Goal: Obtain resource: Download file/media

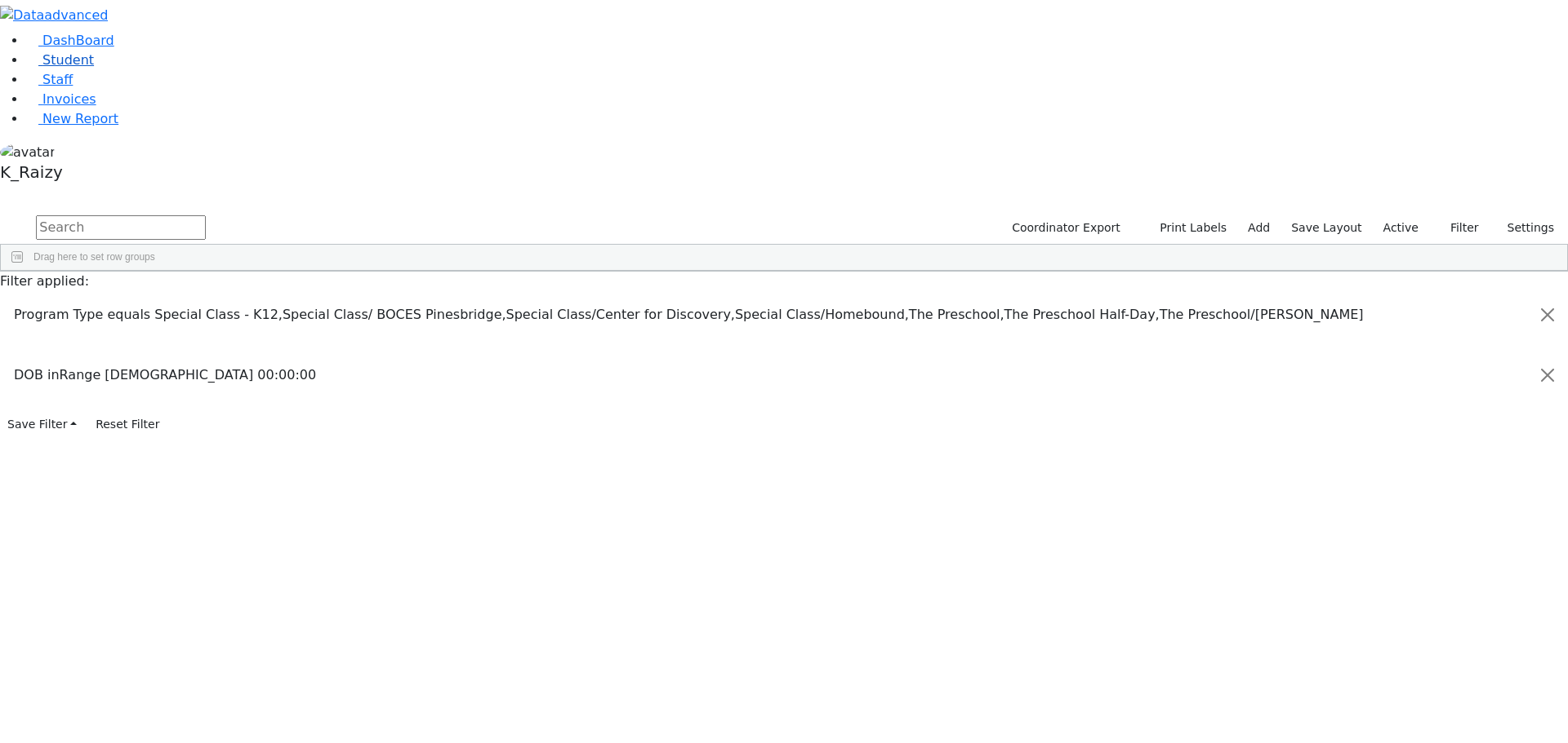
click at [67, 68] on link "Student" at bounding box center [59, 60] width 68 height 15
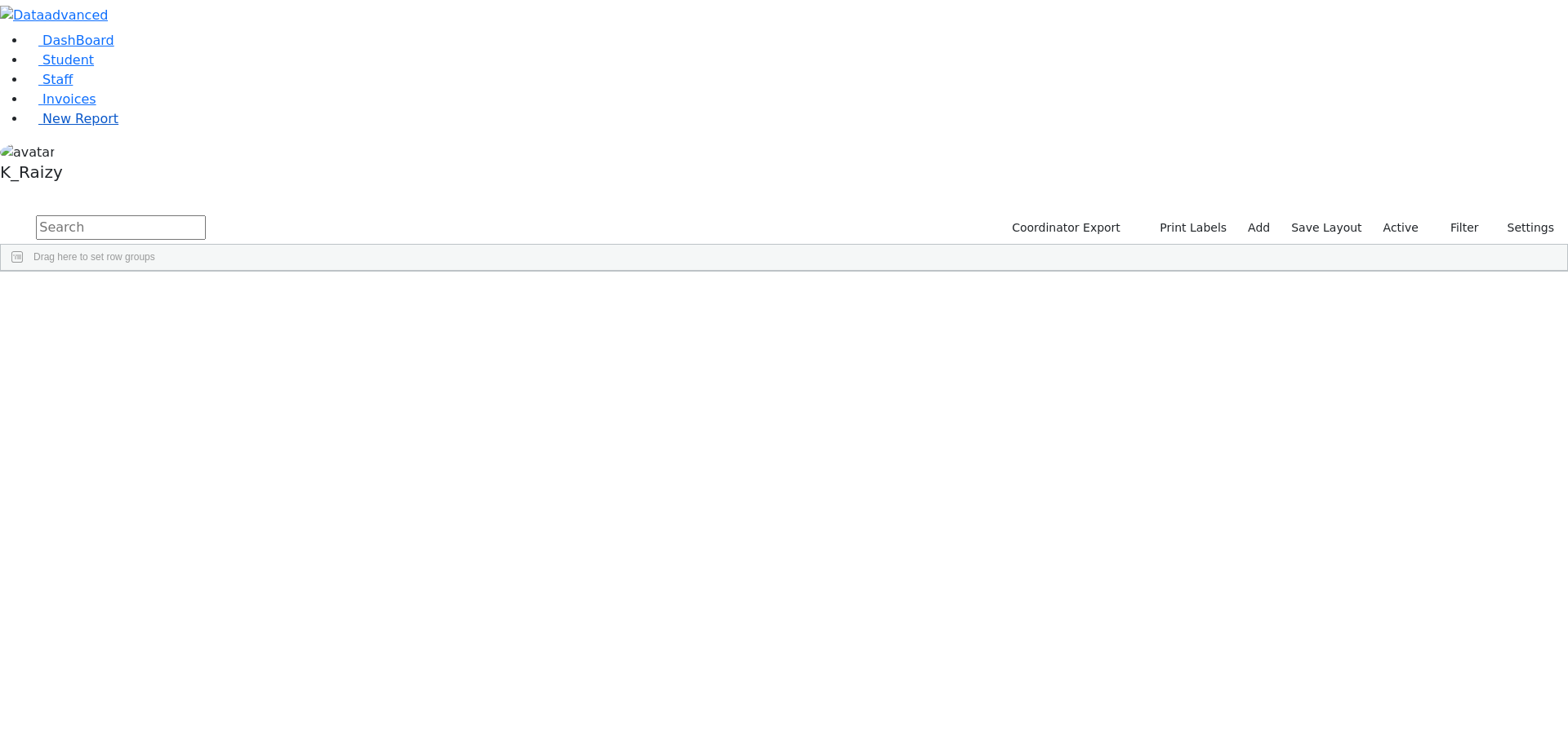
click at [85, 127] on link "New Report" at bounding box center [72, 118] width 93 height 15
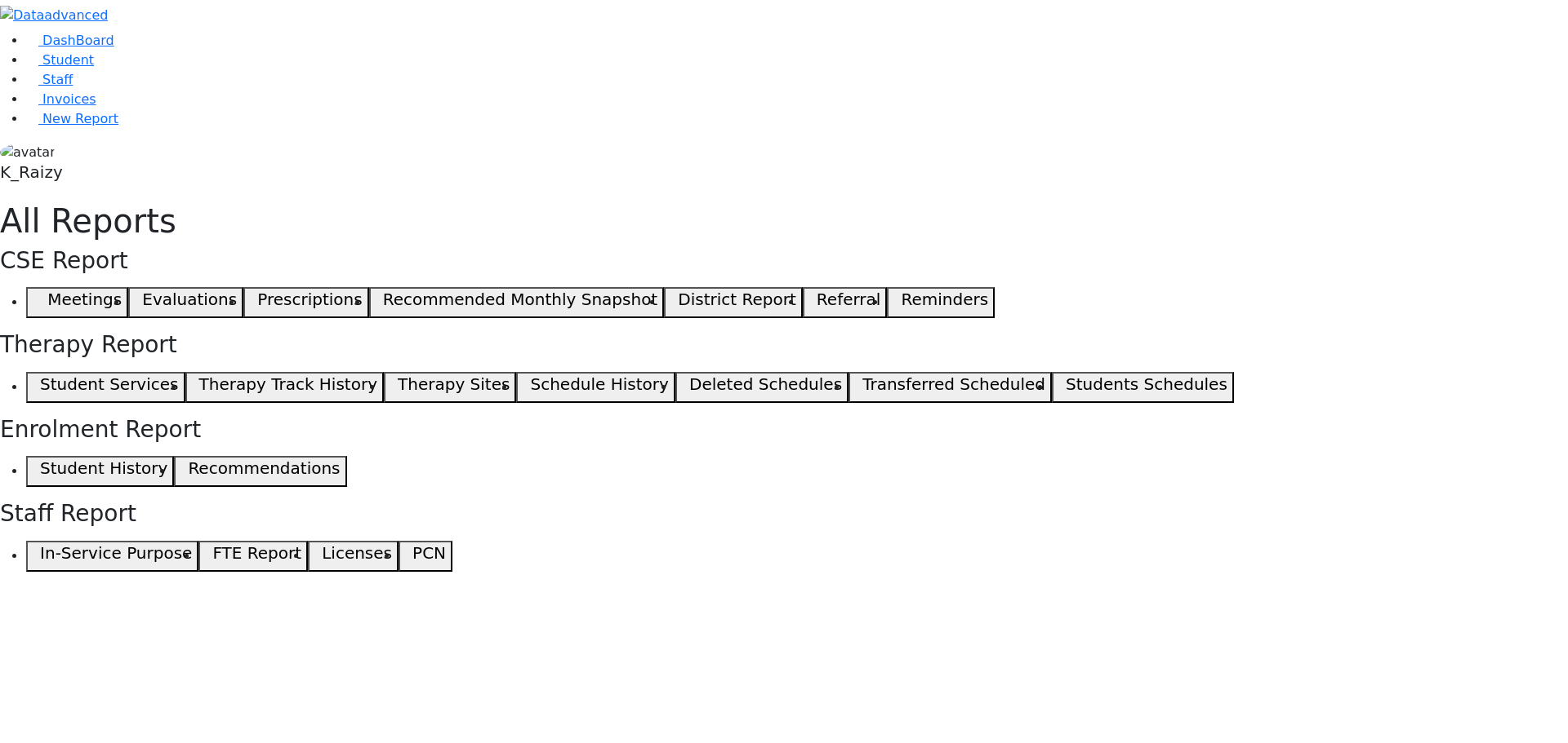
click at [40, 293] on span "button" at bounding box center [36, 302] width 8 height 20
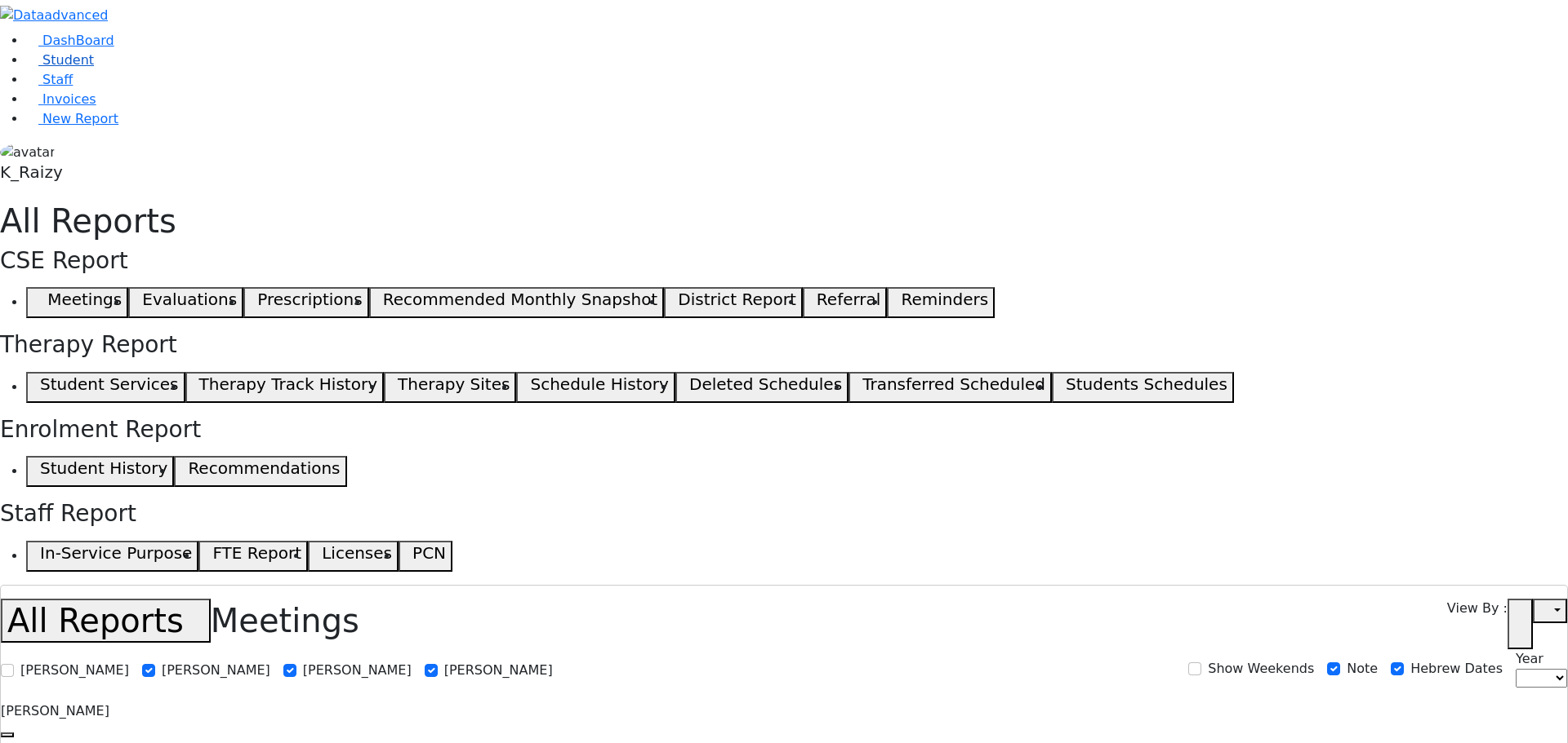
select select
click at [87, 68] on link "Student" at bounding box center [59, 60] width 68 height 15
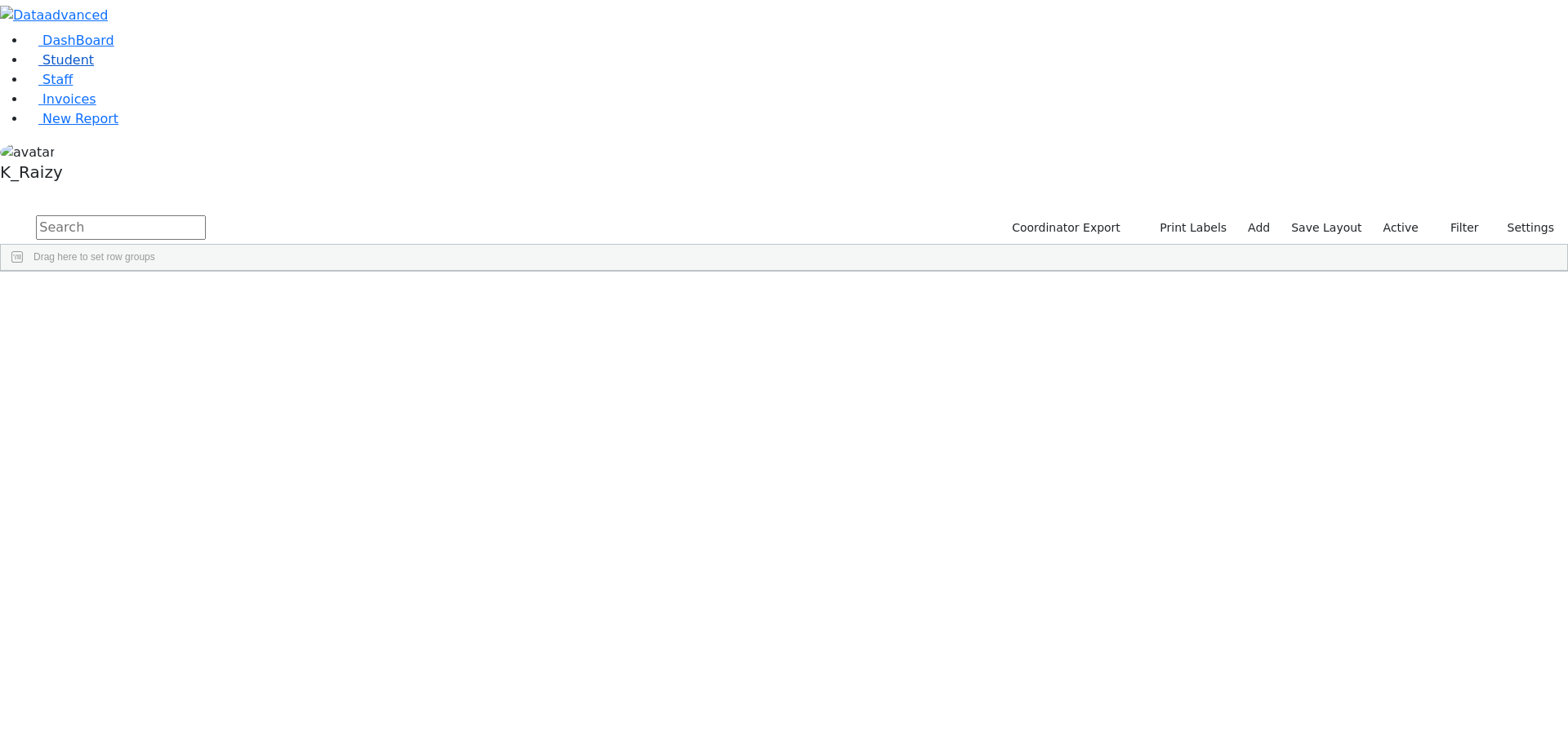
click at [94, 68] on link "Student" at bounding box center [59, 60] width 68 height 15
click at [94, 110] on li "Invoices" at bounding box center [796, 99] width 1541 height 20
click at [86, 127] on span "New Report" at bounding box center [80, 118] width 76 height 15
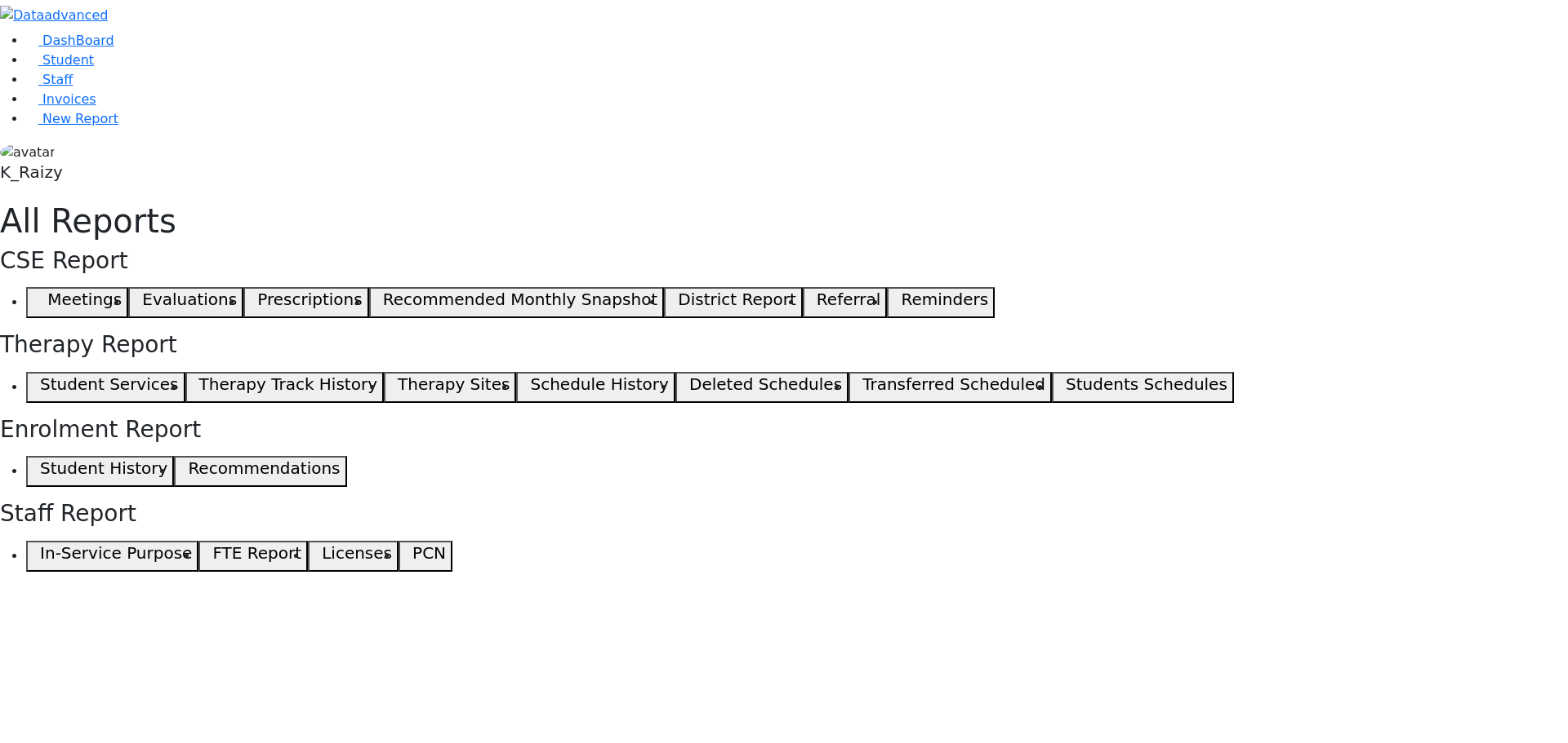
click at [40, 293] on span "button" at bounding box center [36, 302] width 8 height 20
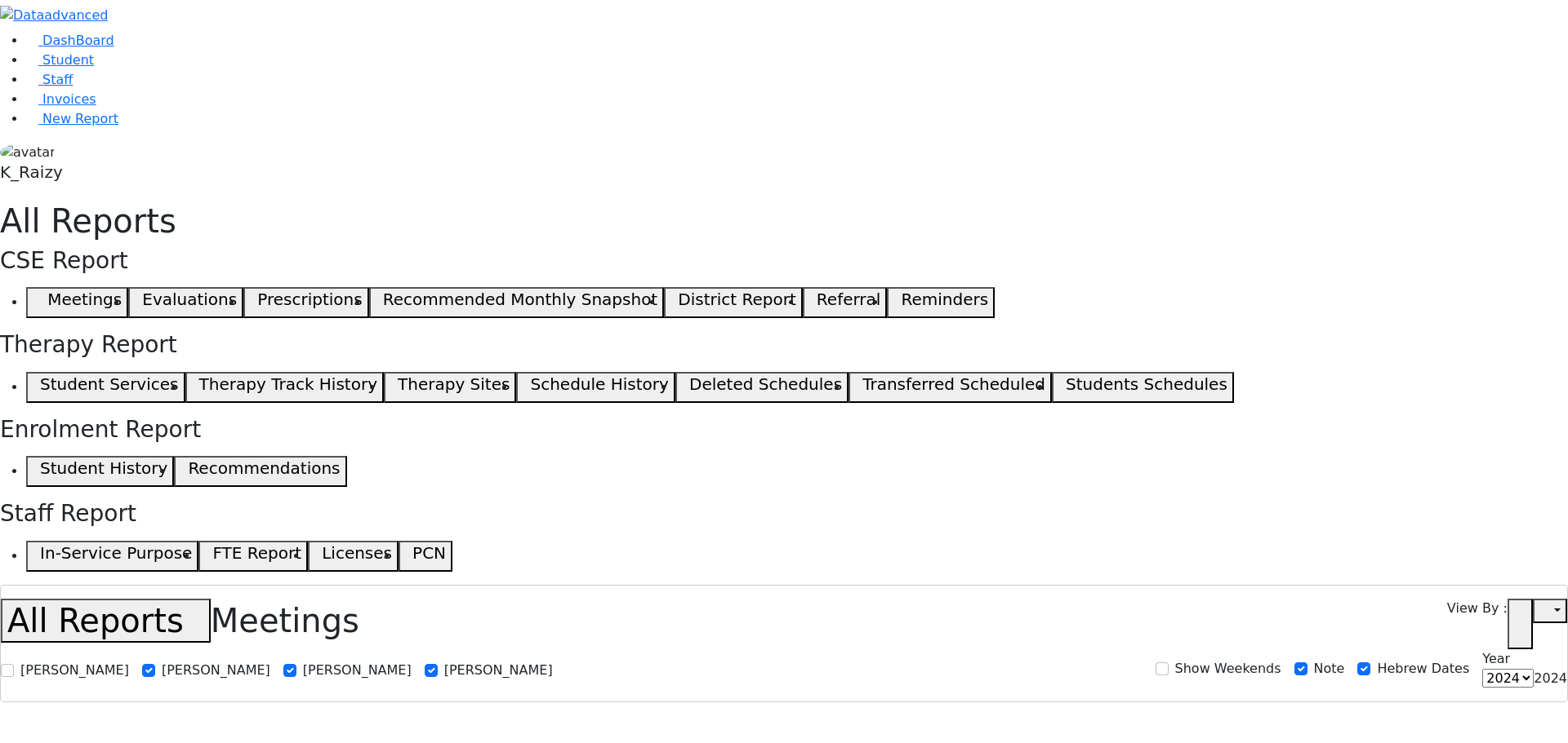
select select
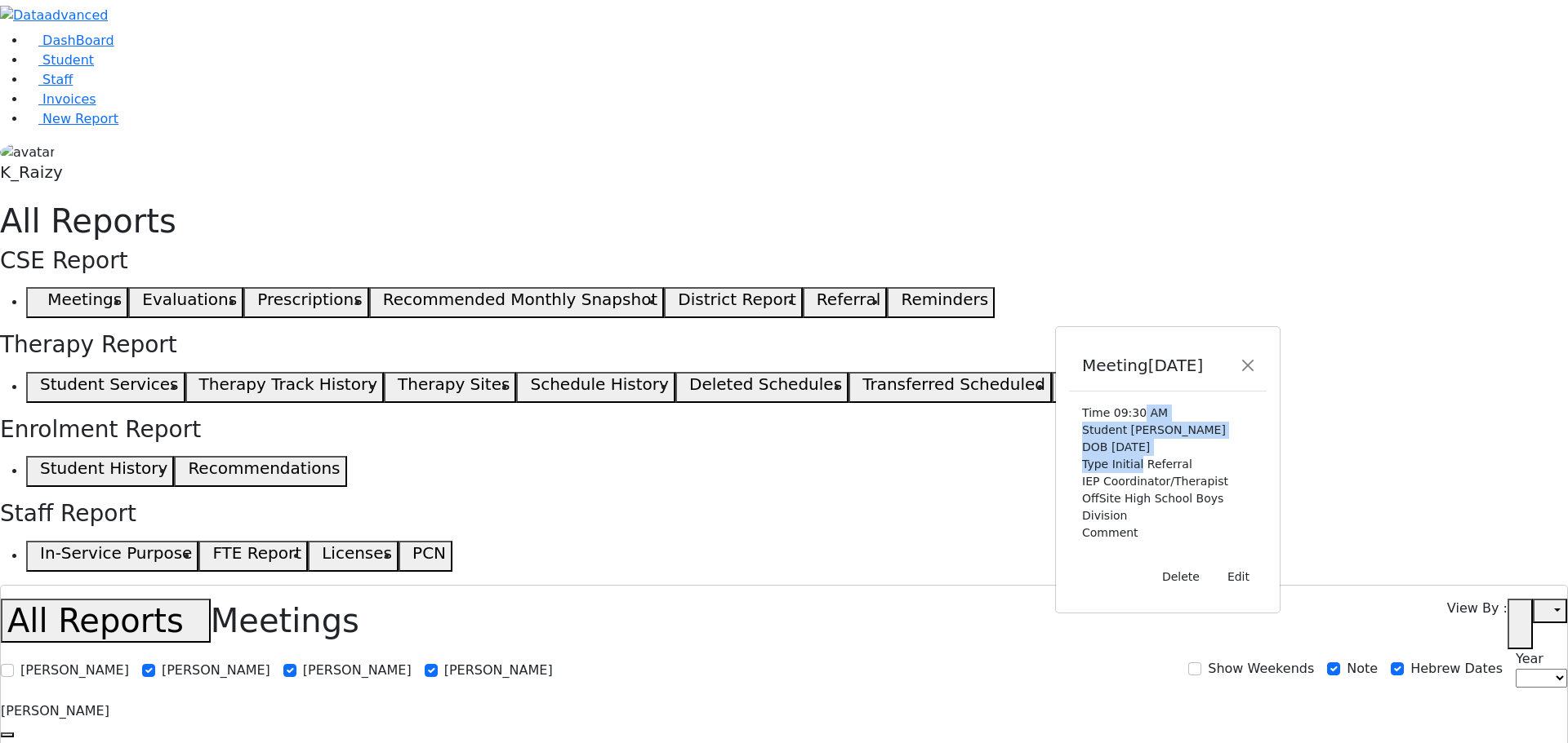
drag, startPoint x: 1163, startPoint y: 392, endPoint x: 1165, endPoint y: 473, distance: 81.0
click at [1165, 473] on div "Time 09:30 AM Student [PERSON_NAME] DOB [DATE] Type Initial Referral IEP Coordi…" at bounding box center [1167, 473] width 198 height 163
click at [1165, 471] on span "Initial Referral" at bounding box center [1152, 464] width 80 height 13
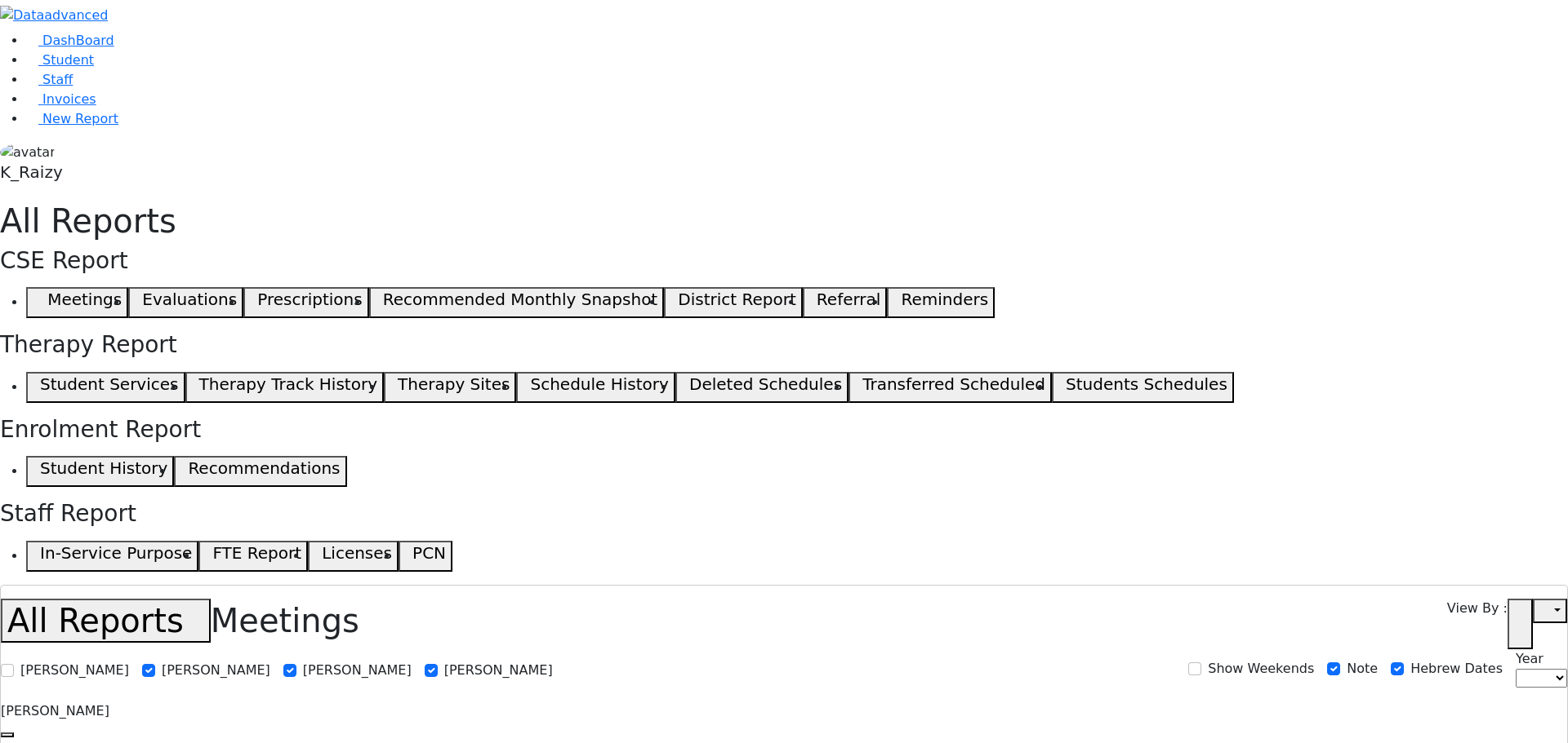
drag, startPoint x: 1135, startPoint y: 560, endPoint x: 876, endPoint y: 304, distance: 364.2
click at [930, 650] on div "[PERSON_NAME] [PERSON_NAME] [PERSON_NAME] [PERSON_NAME] Show Weekends Note Hebr…" at bounding box center [784, 672] width 1566 height 46
click at [60, 68] on span "Student" at bounding box center [68, 60] width 52 height 15
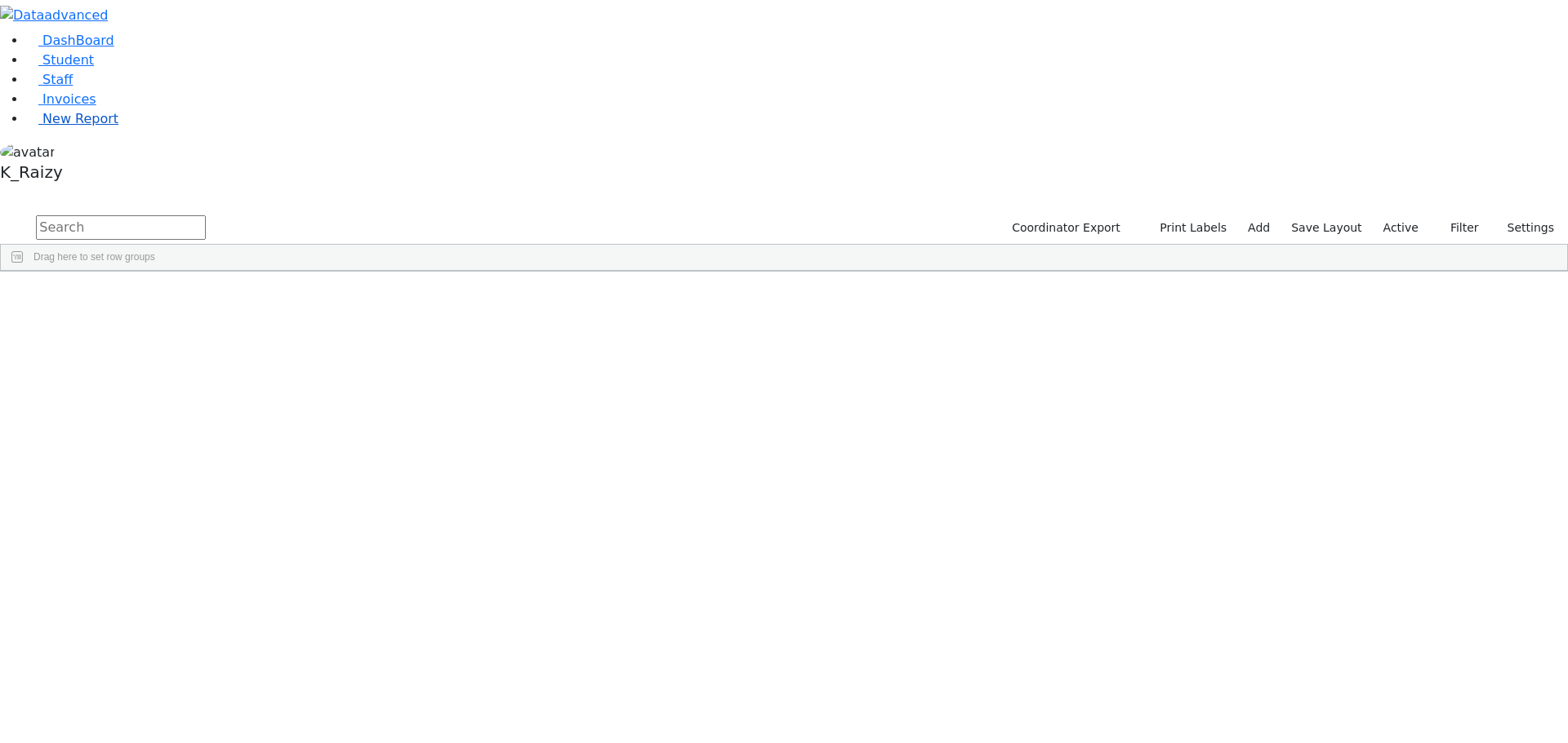
click at [75, 127] on span "New Report" at bounding box center [80, 118] width 76 height 15
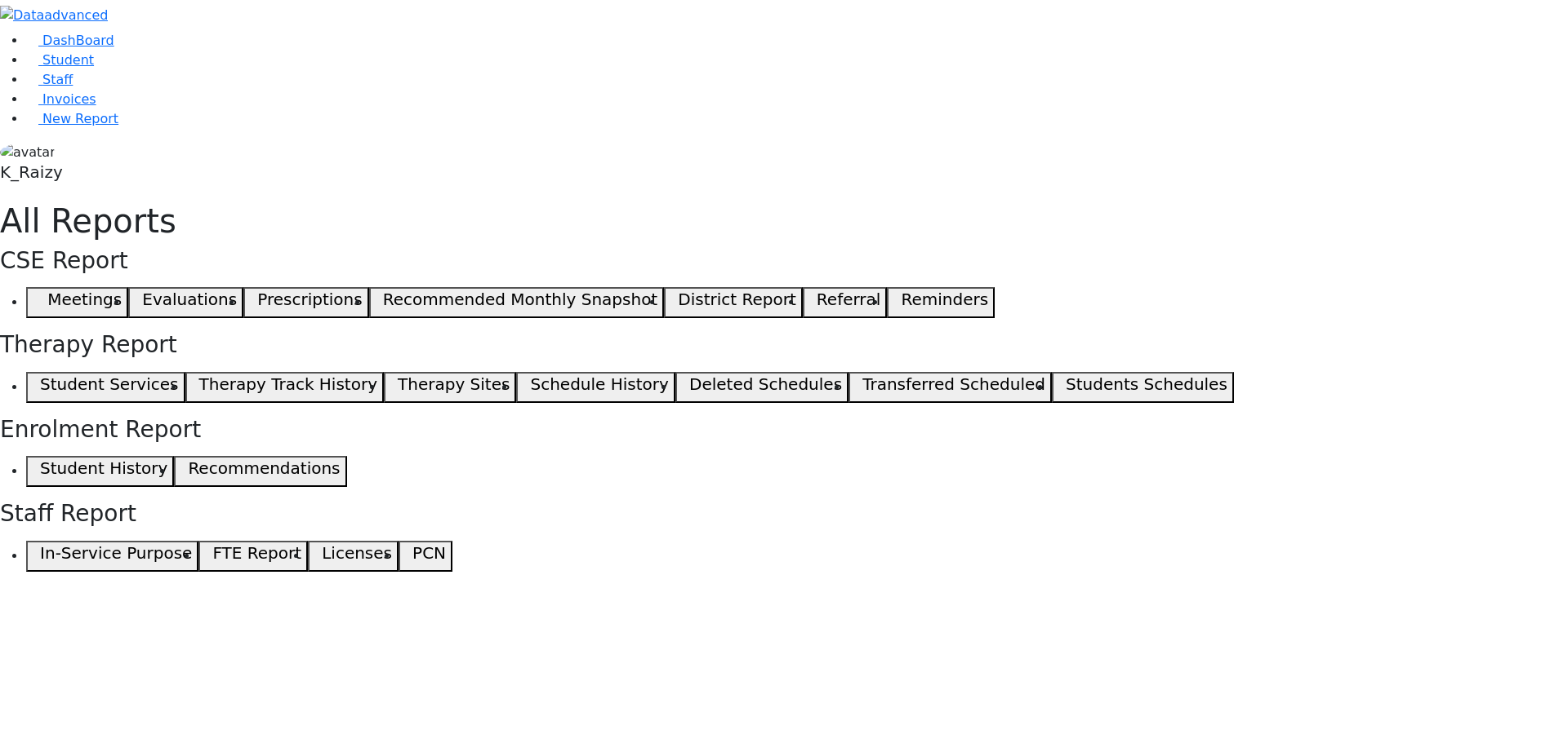
click at [40, 293] on span "button" at bounding box center [36, 302] width 8 height 20
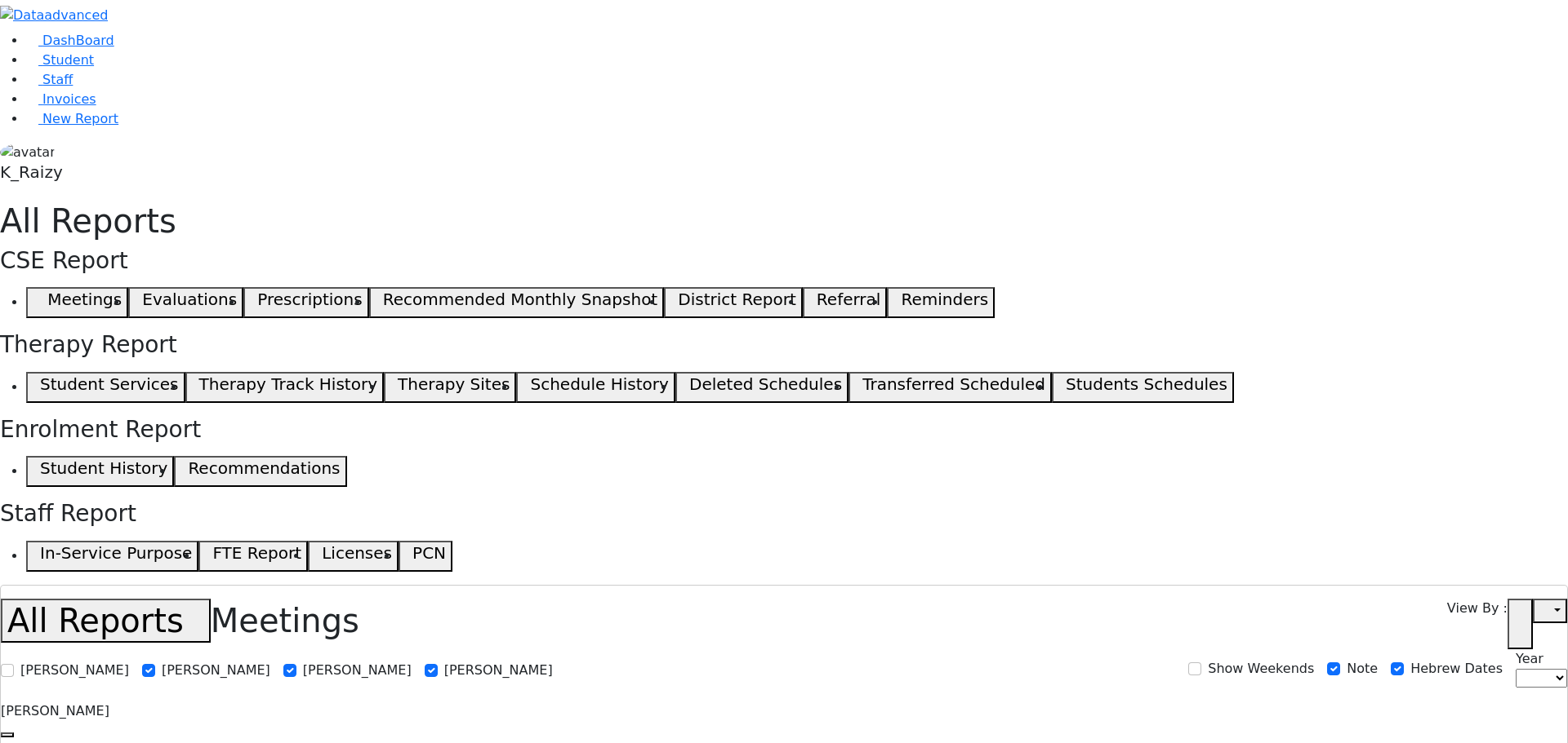
select select
click at [92, 68] on link "Student" at bounding box center [59, 60] width 68 height 15
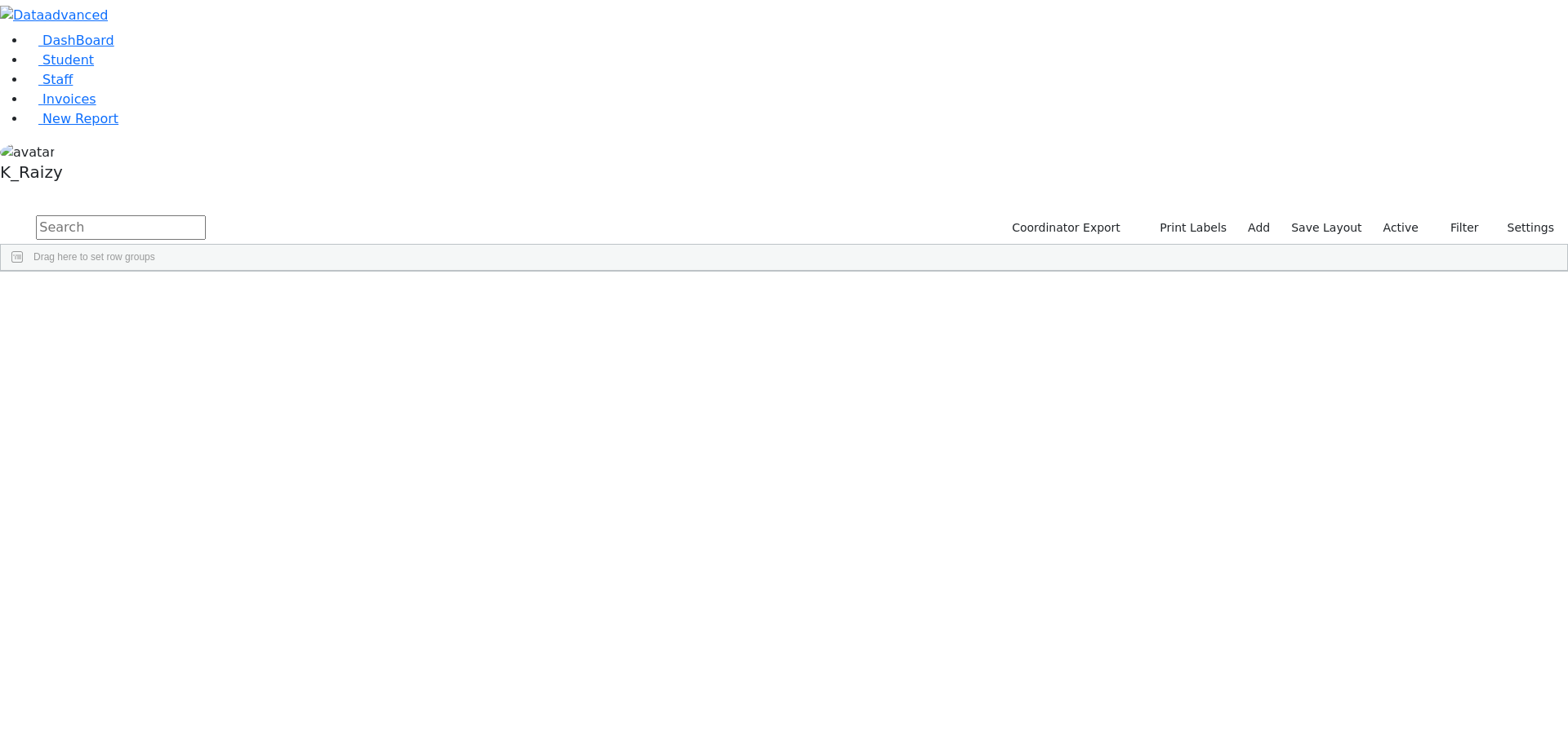
click at [1552, 361] on span "button" at bounding box center [1558, 367] width 13 height 13
click at [1421, 547] on span "Program Type" at bounding box center [1476, 553] width 139 height 11
click at [1426, 568] on div "(Select All)" at bounding box center [1432, 573] width 47 height 11
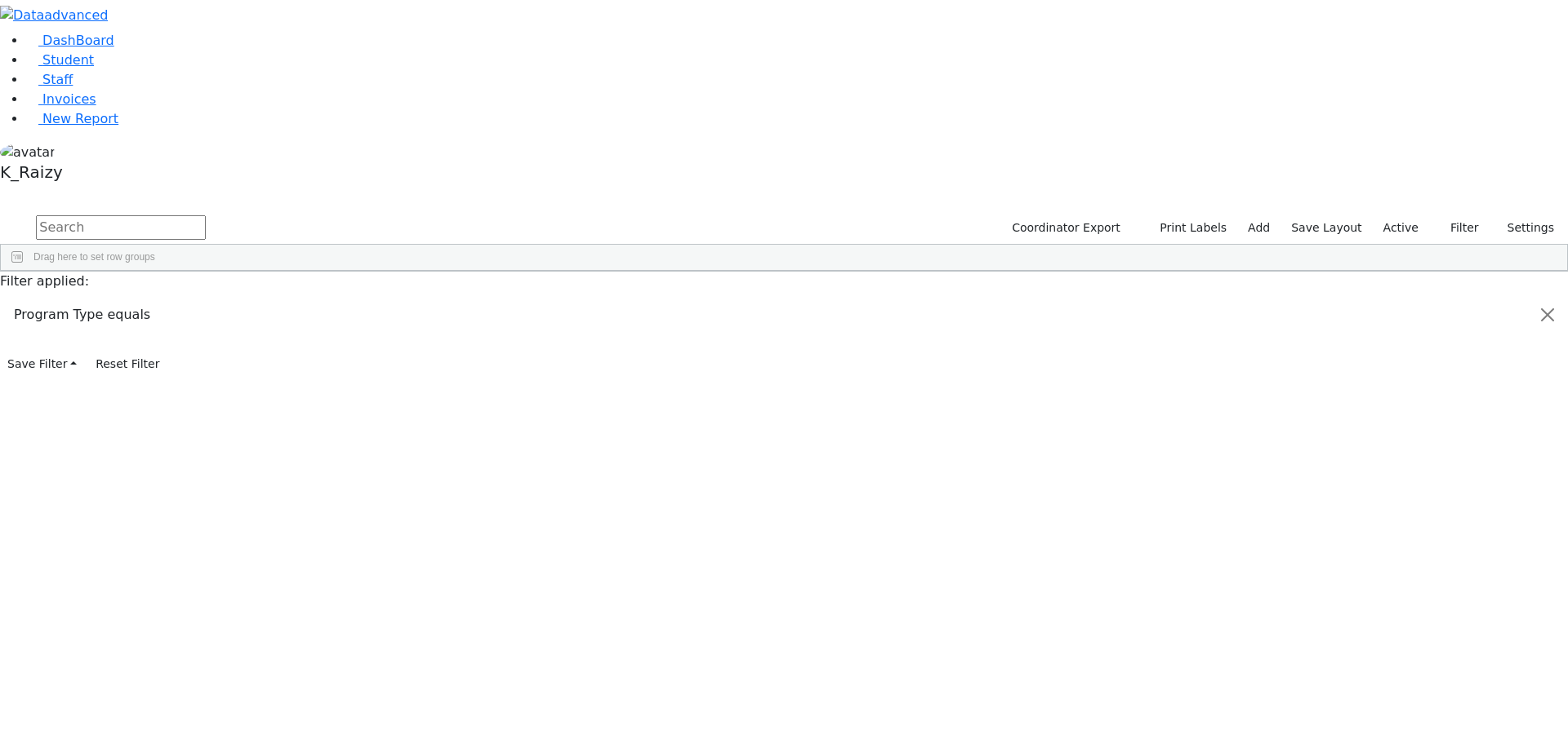
click at [1445, 587] on div "The Preschool" at bounding box center [1440, 592] width 63 height 11
click at [1444, 607] on div "The Preschool Half-Day" at bounding box center [1460, 612] width 104 height 11
click at [1431, 626] on div "The Preschool Itinerant" at bounding box center [1459, 631] width 101 height 11
click at [1445, 364] on span "District Of Residence" at bounding box center [1476, 370] width 139 height 11
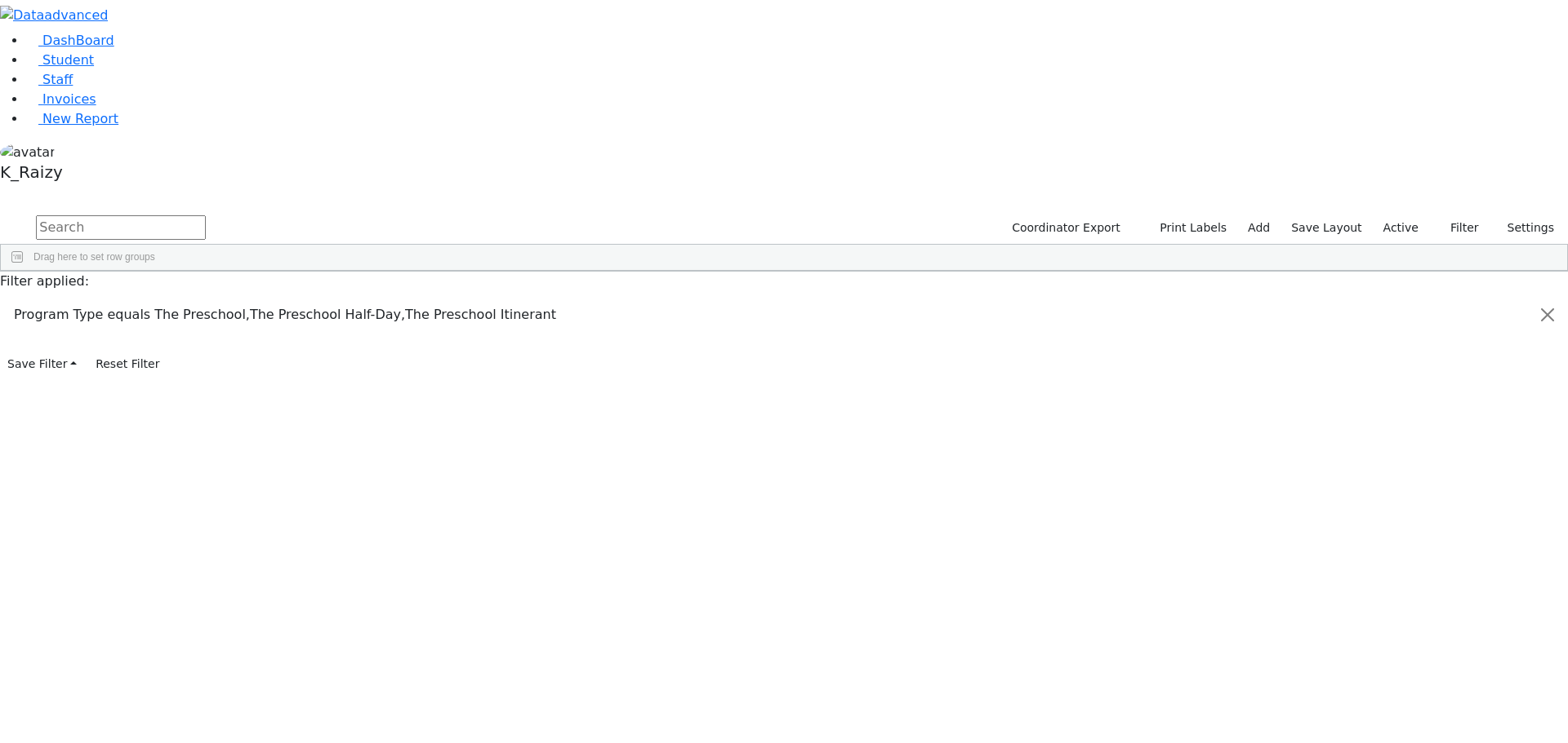
click at [1410, 465] on div "(Select All)" at bounding box center [1432, 471] width 47 height 11
click at [1409, 506] on div "[PERSON_NAME]" at bounding box center [1449, 511] width 81 height 11
drag, startPoint x: 291, startPoint y: 151, endPoint x: 306, endPoint y: 281, distance: 130.9
click at [306, 298] on div "6511141 Gluck Yisroel 01/11/2021 Amy Reese HR The Preschool Itinerant Monroe Wo…" at bounding box center [694, 366] width 1386 height 137
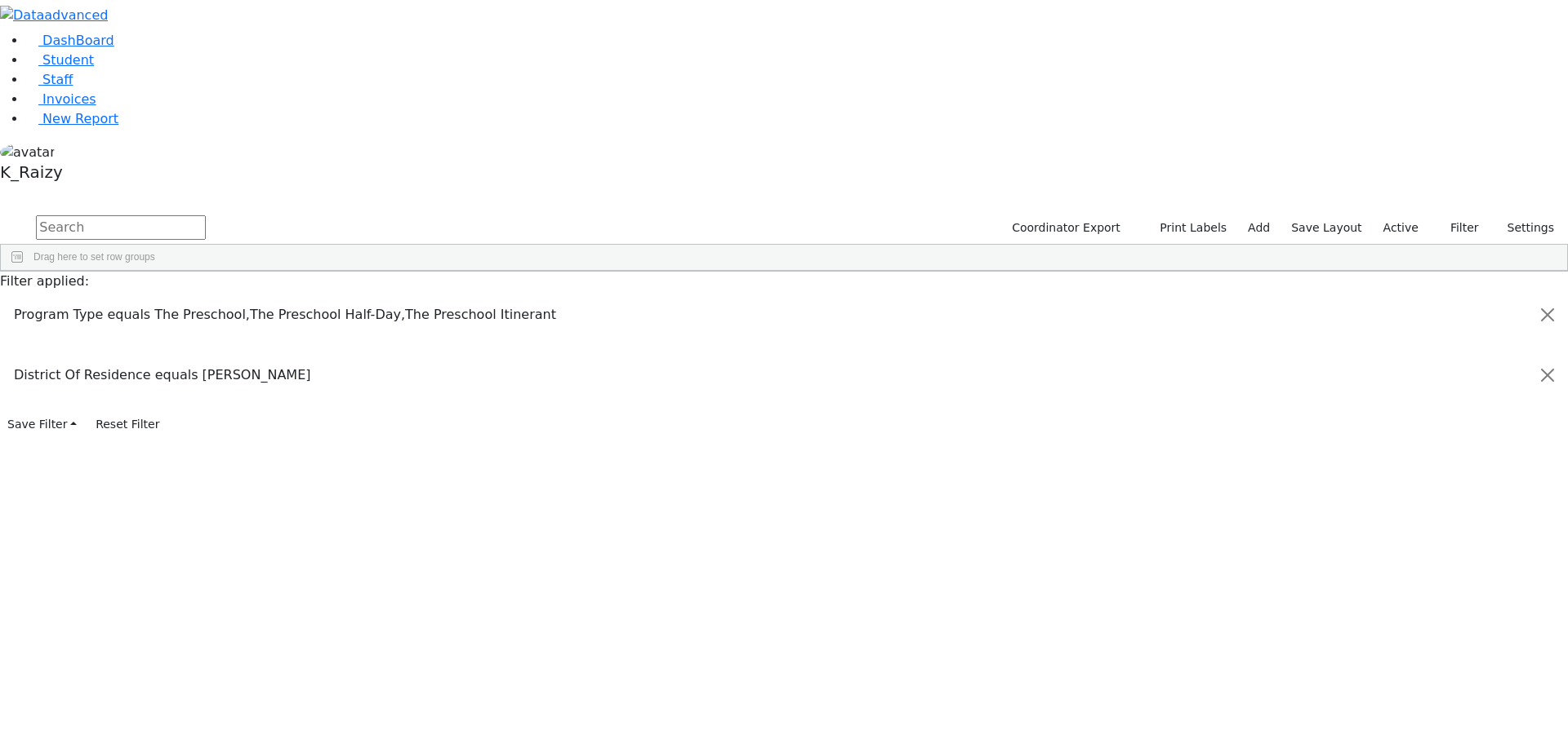
drag, startPoint x: 612, startPoint y: 130, endPoint x: 709, endPoint y: 130, distance: 97.0
click at [520, 271] on div at bounding box center [516, 283] width 7 height 26
click at [517, 298] on div "Amy Reese" at bounding box center [427, 309] width 181 height 23
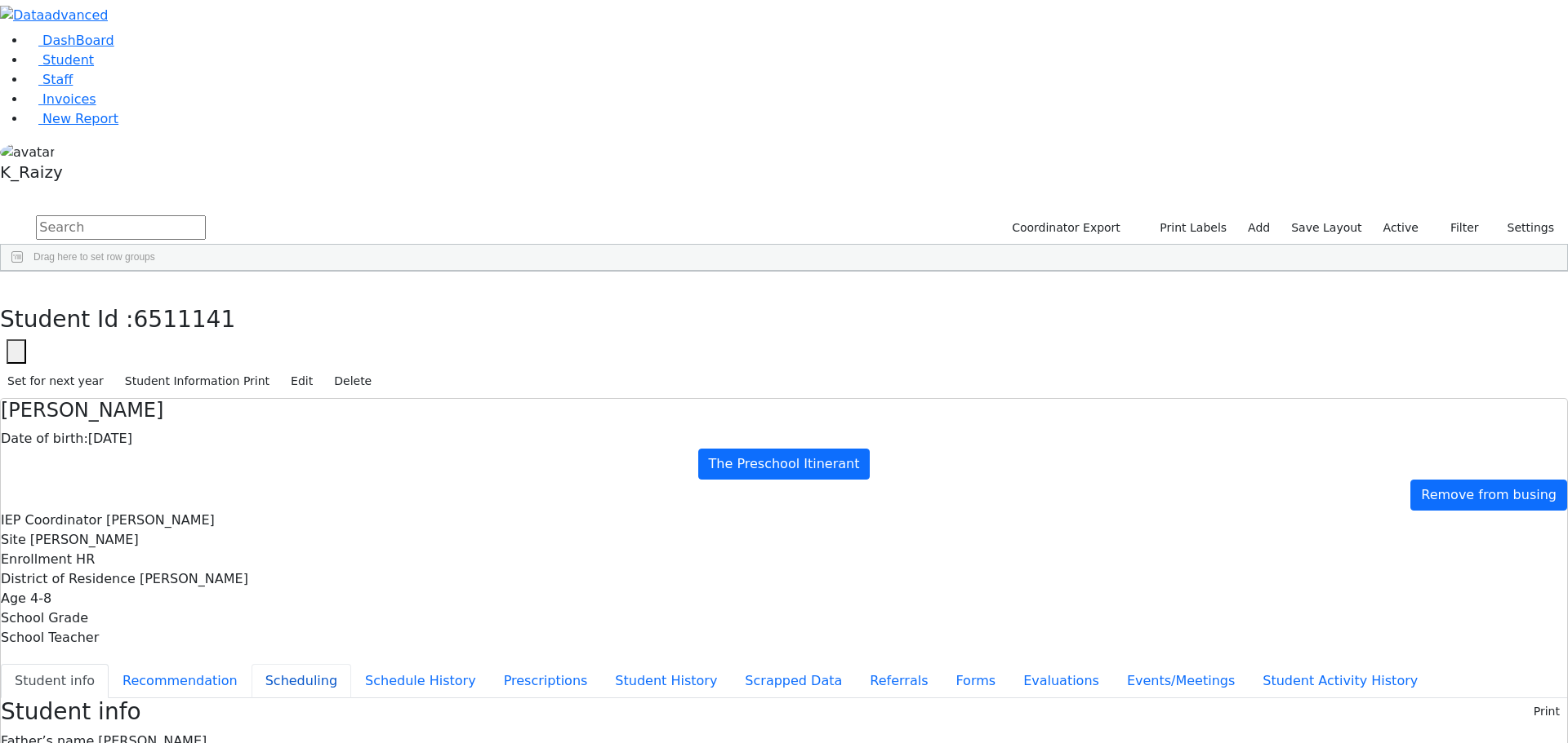
click at [351, 664] on button "Scheduling" at bounding box center [301, 681] width 99 height 34
click at [173, 320] on div "Goldman" at bounding box center [130, 332] width 84 height 23
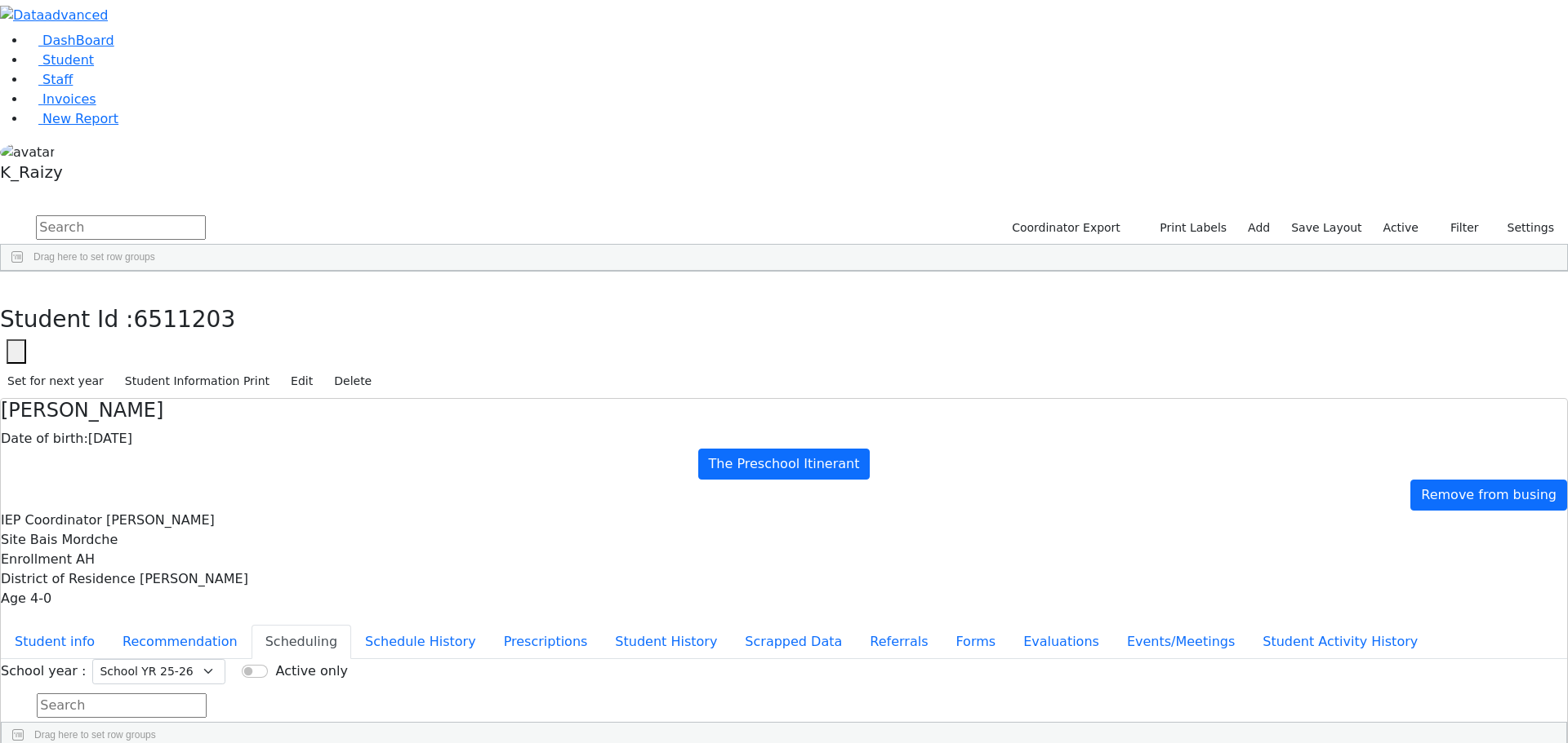
click at [173, 343] on div "Orgel" at bounding box center [130, 355] width 84 height 23
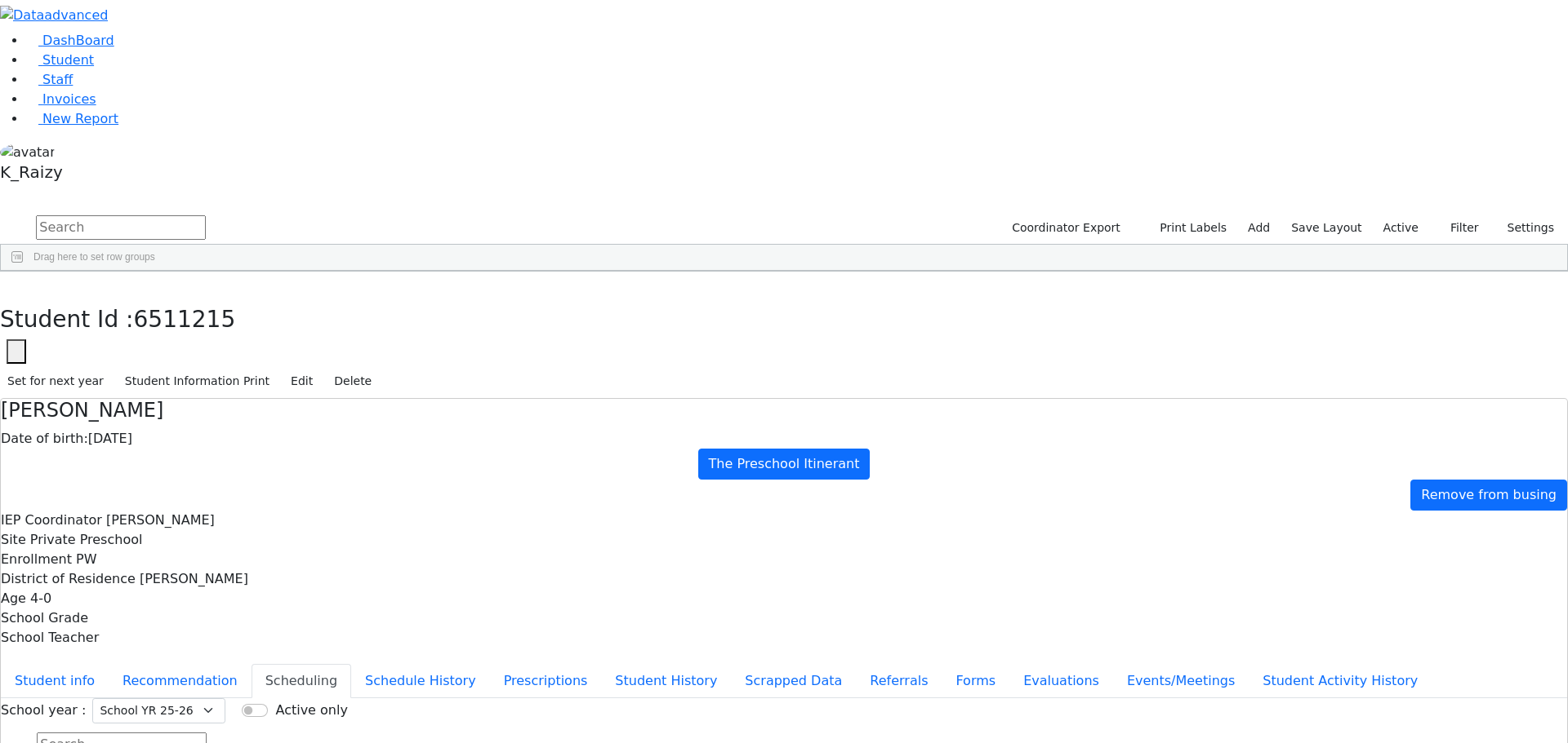
click at [378, 511] on div "IEP Coordinator Katz, Bina" at bounding box center [784, 521] width 1566 height 20
click at [88, 366] on div "6511133" at bounding box center [45, 378] width 88 height 23
click at [88, 389] on div "6511126" at bounding box center [45, 401] width 88 height 23
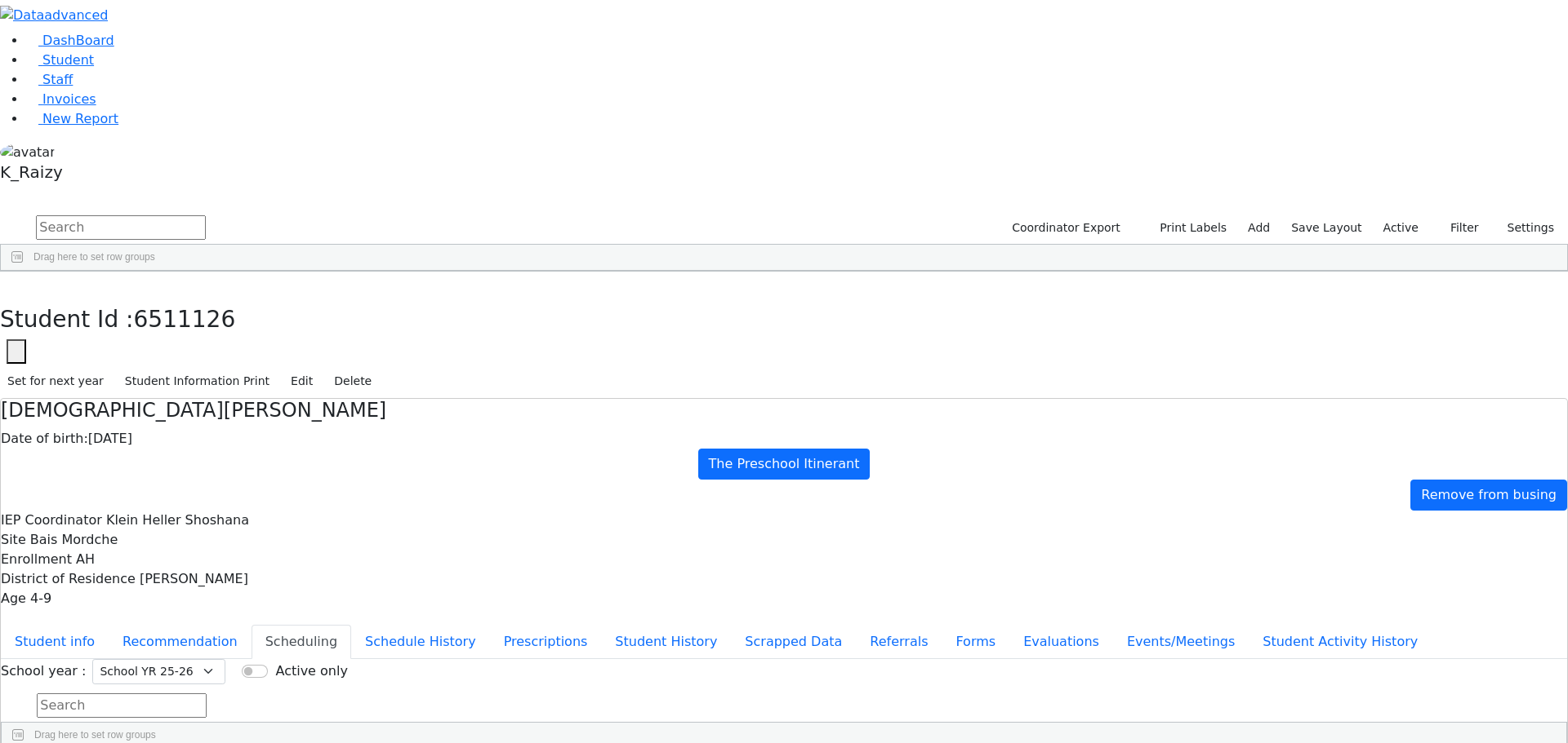
click at [88, 412] on div "6511228" at bounding box center [45, 423] width 88 height 23
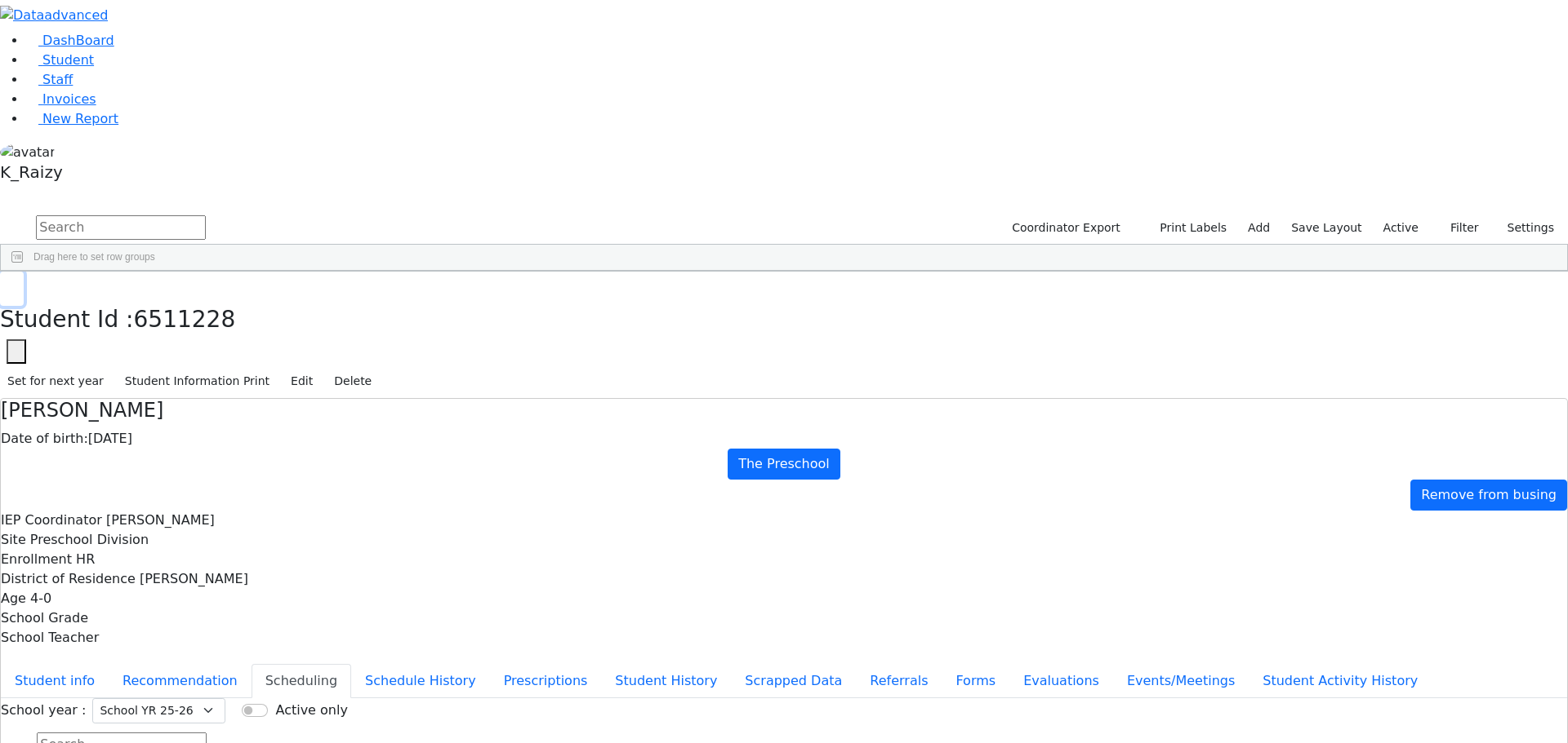
click at [16, 284] on icon "button" at bounding box center [11, 289] width 9 height 10
drag, startPoint x: 784, startPoint y: 121, endPoint x: 907, endPoint y: 128, distance: 123.2
click at [719, 271] on div at bounding box center [715, 283] width 7 height 26
click at [692, 271] on div "Program Type" at bounding box center [605, 283] width 174 height 26
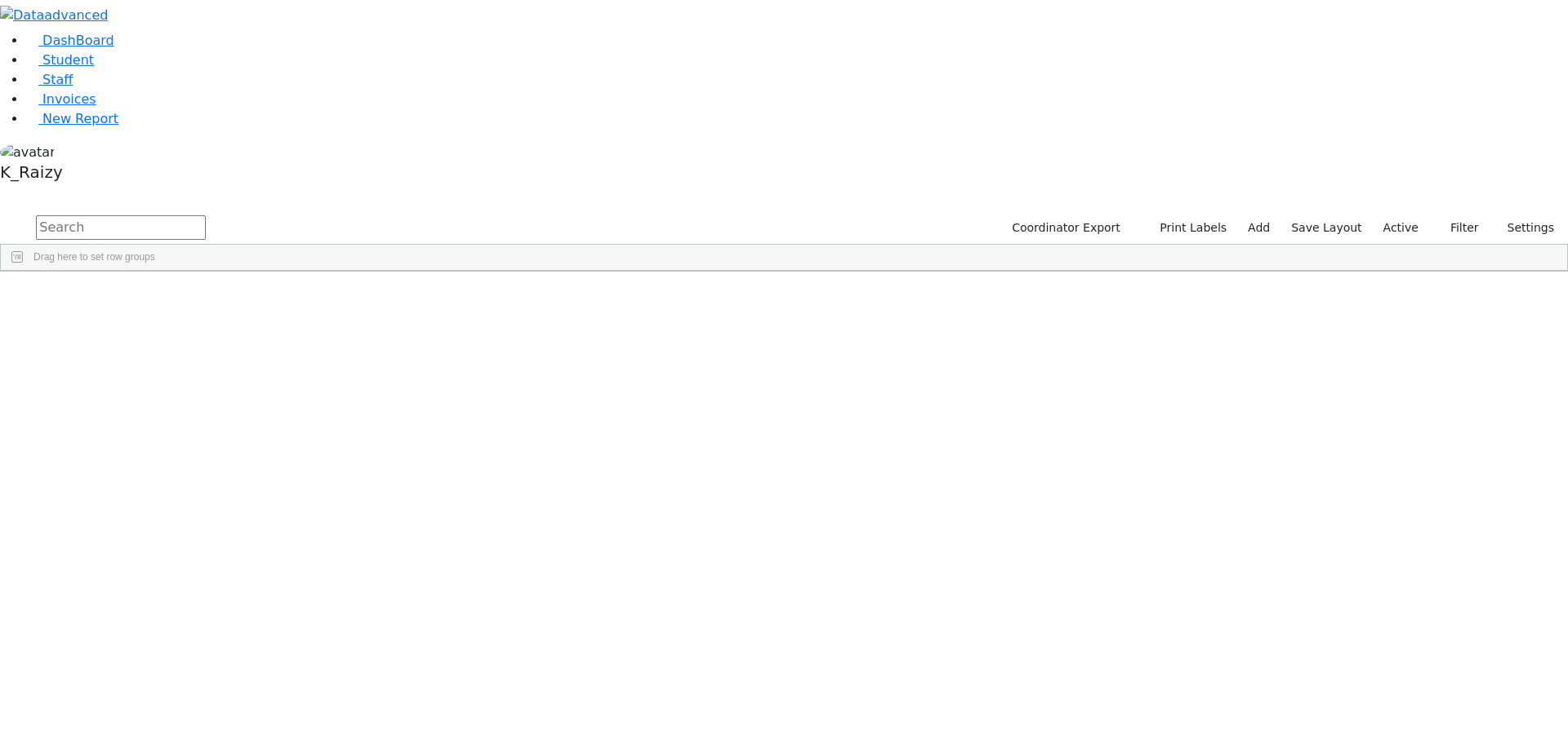
click at [1388, 216] on label "Active" at bounding box center [1401, 228] width 50 height 26
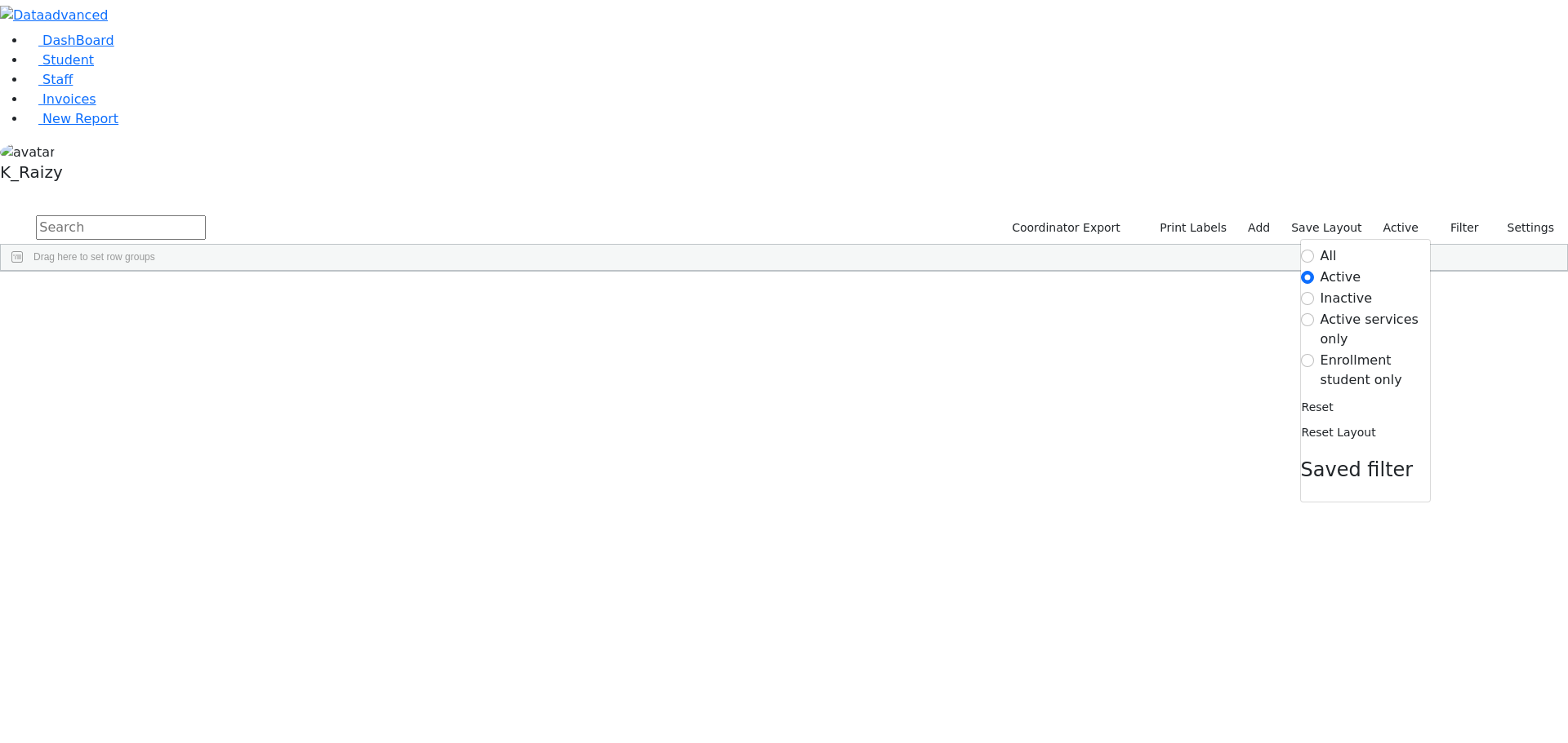
click at [1388, 216] on label "Active" at bounding box center [1401, 228] width 50 height 26
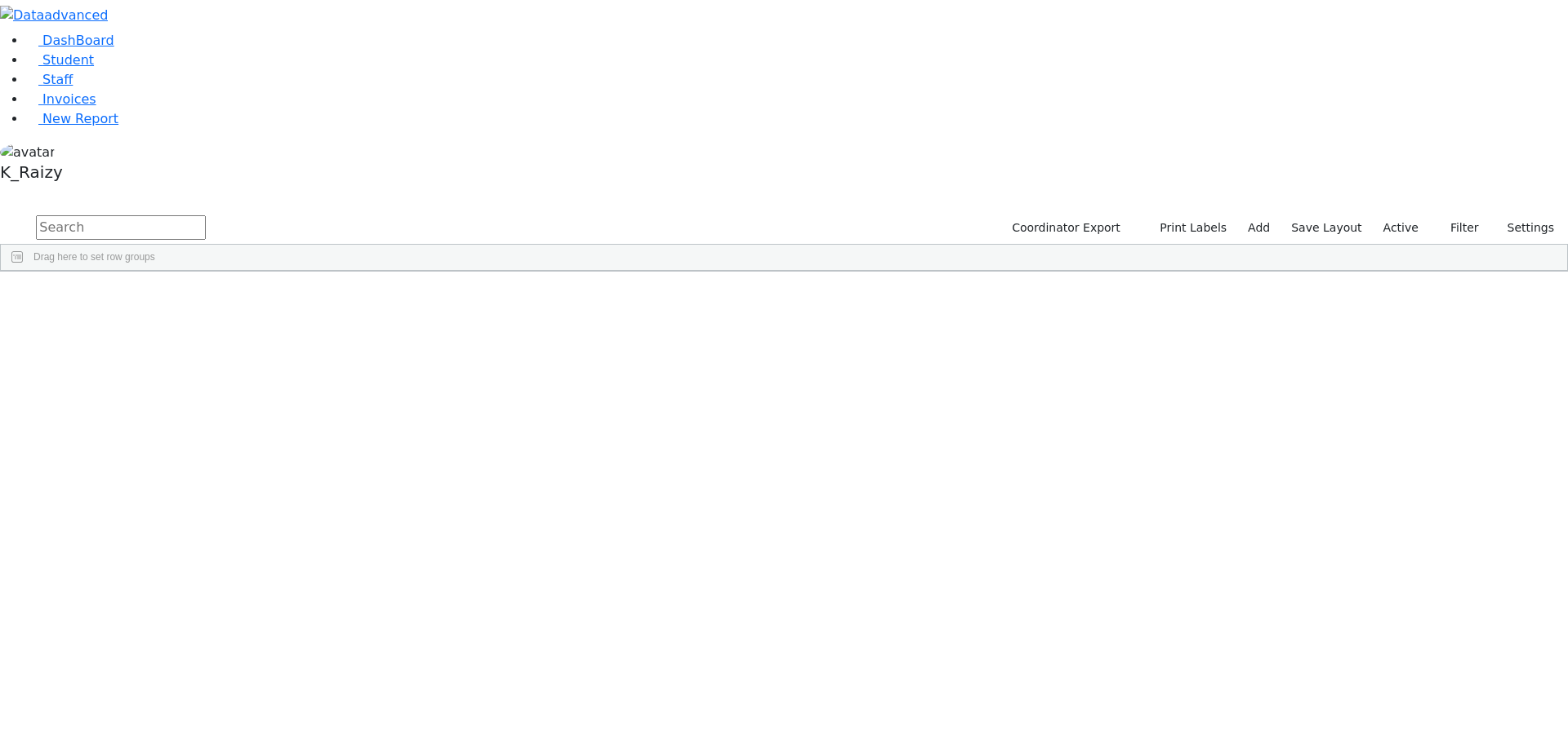
click at [1394, 216] on label "Active" at bounding box center [1401, 228] width 50 height 26
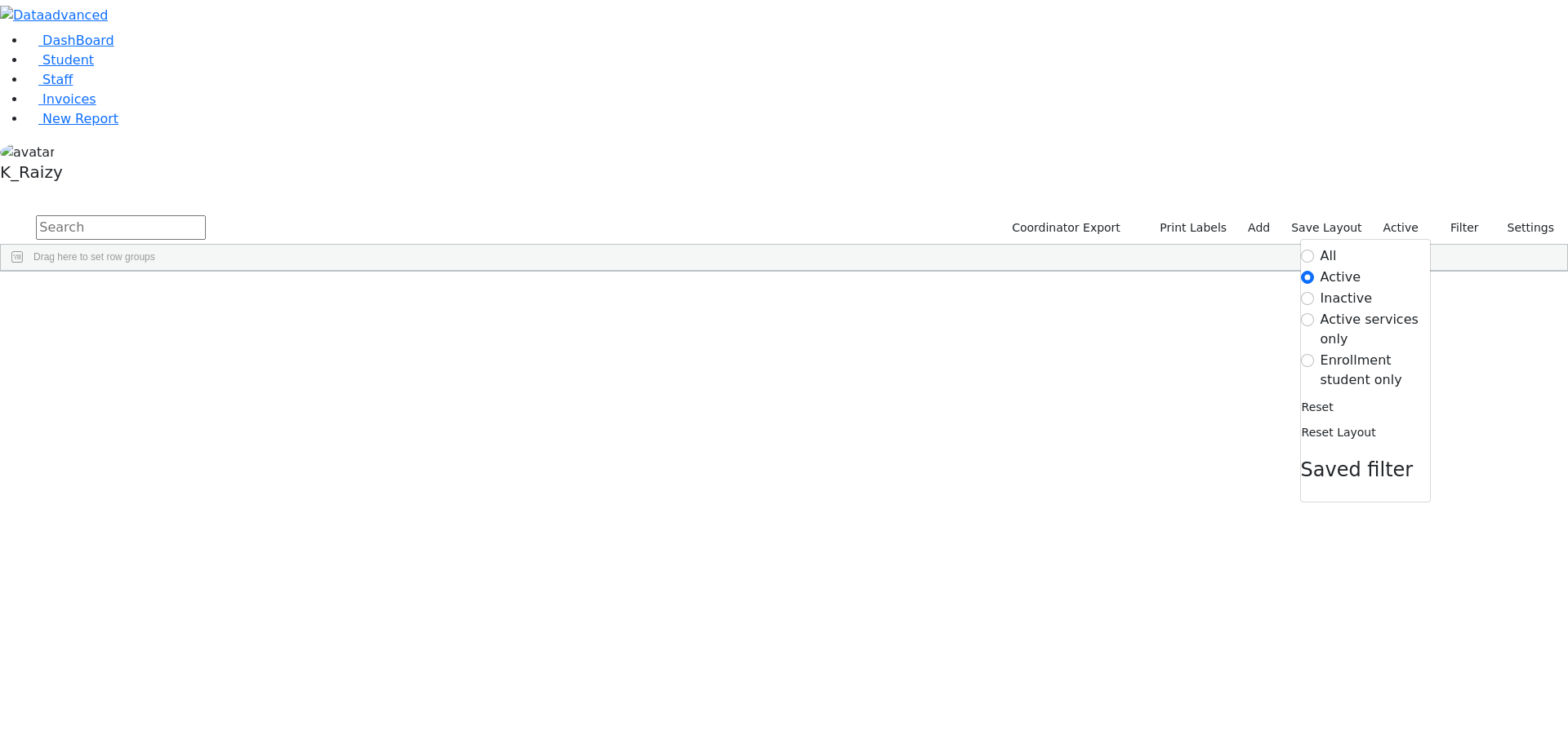
click at [1359, 351] on label "Enrollment student only" at bounding box center [1374, 370] width 110 height 39
click at [1314, 354] on input "Enrollment student only" at bounding box center [1307, 361] width 13 height 13
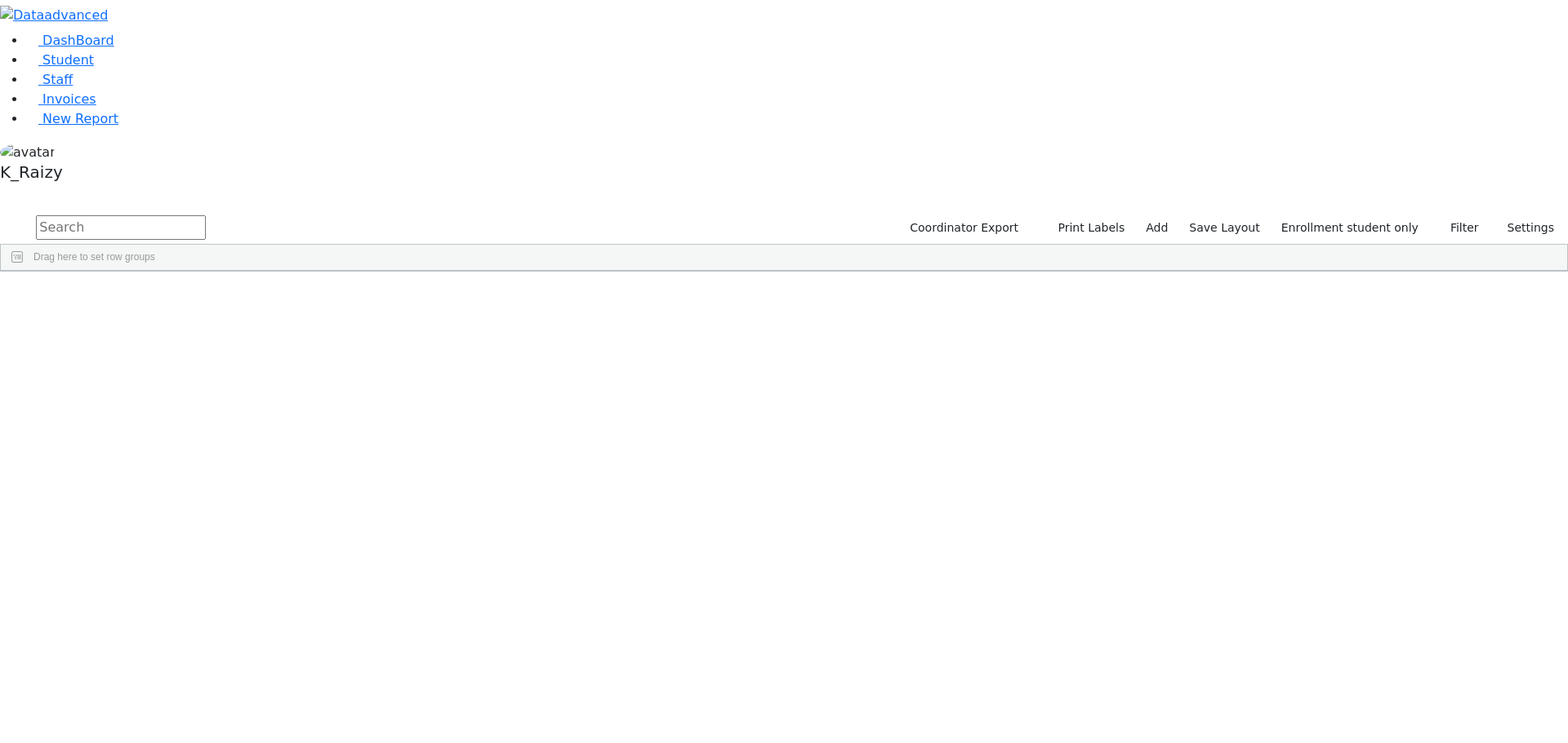
scroll to position [360, 0]
drag, startPoint x: 659, startPoint y: 287, endPoint x: 466, endPoint y: 739, distance: 491.5
click at [1554, 353] on button "Filters" at bounding box center [1558, 382] width 17 height 59
click at [1407, 547] on span "Program Type" at bounding box center [1476, 553] width 139 height 11
click at [1430, 649] on div "(Select All)" at bounding box center [1432, 654] width 47 height 11
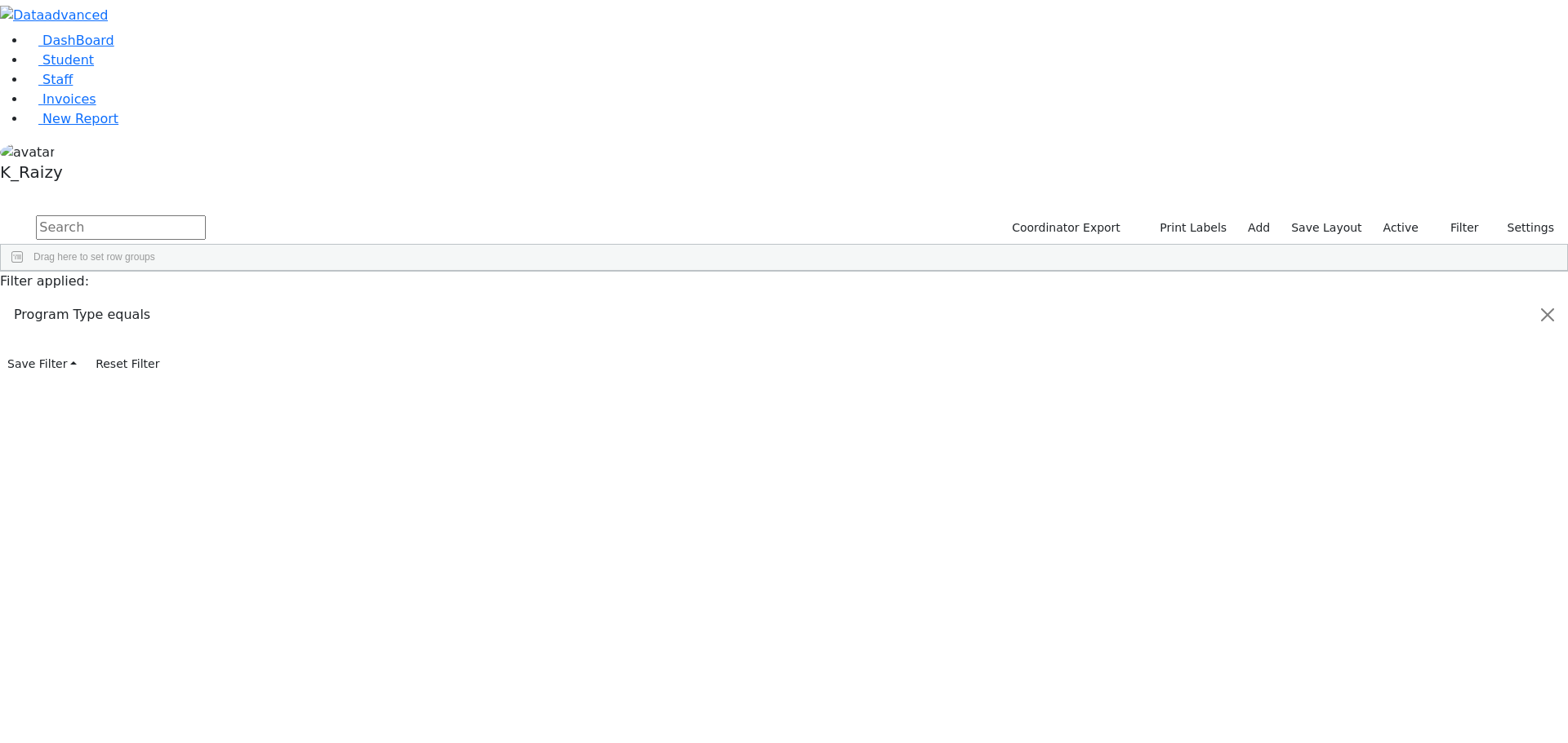
click at [1429, 708] on div "Special Class - K12" at bounding box center [1452, 713] width 86 height 11
click at [1419, 727] on div "Special Class/ BOCES Pinesbridge" at bounding box center [1485, 733] width 154 height 11
click at [1409, 743] on div "Special Class/Center for Discovery" at bounding box center [1484, 753] width 151 height 11
click at [1423, 685] on div "Special Class/Homebound" at bounding box center [1466, 691] width 115 height 11
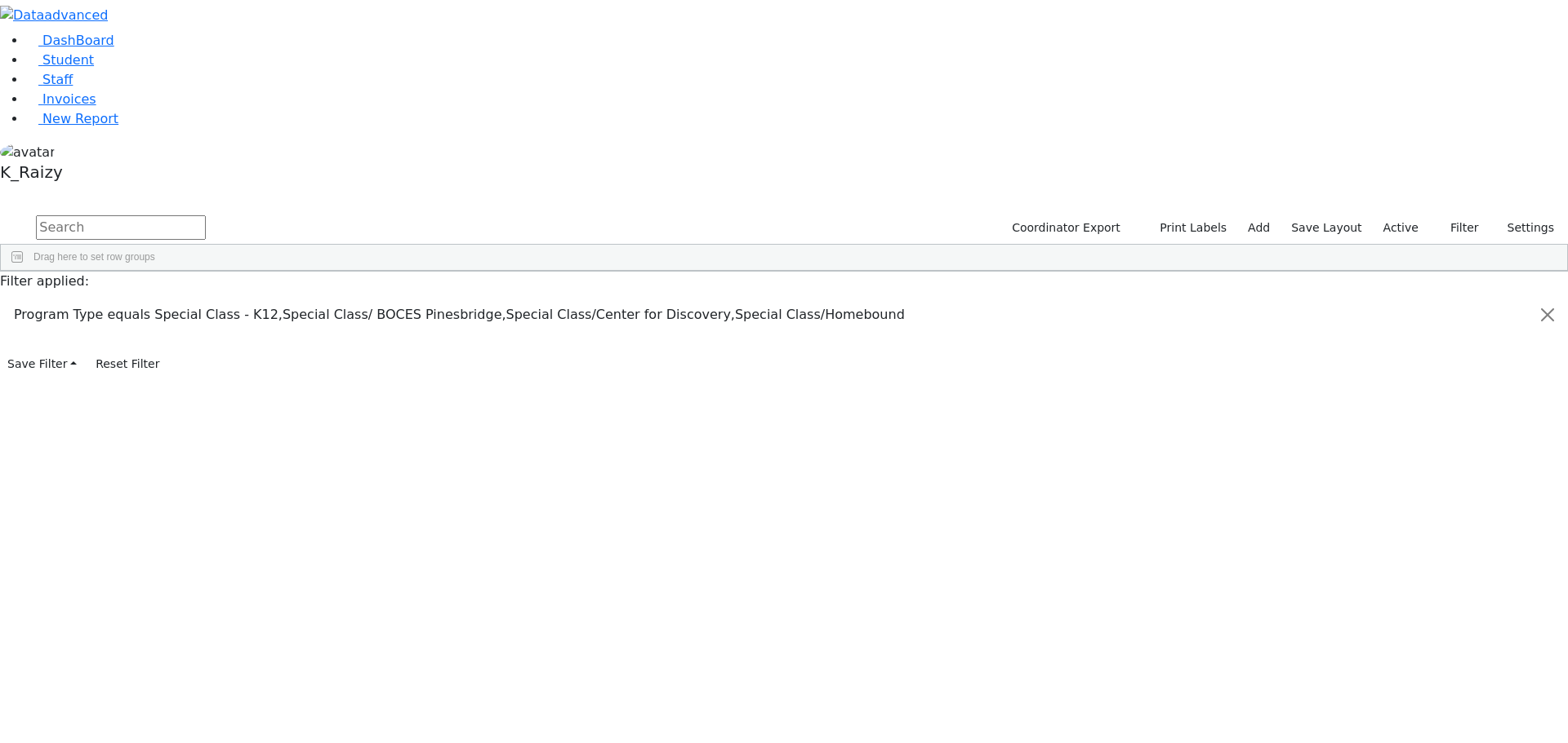
click at [1423, 704] on div "The Preschool" at bounding box center [1440, 710] width 63 height 11
click at [1409, 724] on div "The Preschool Half-Day" at bounding box center [1460, 730] width 104 height 11
click at [1552, 361] on span "button" at bounding box center [1558, 367] width 13 height 13
click at [1550, 284] on button "Columns" at bounding box center [1558, 319] width 17 height 69
click at [1433, 474] on span "Enrollment" at bounding box center [1451, 480] width 47 height 11
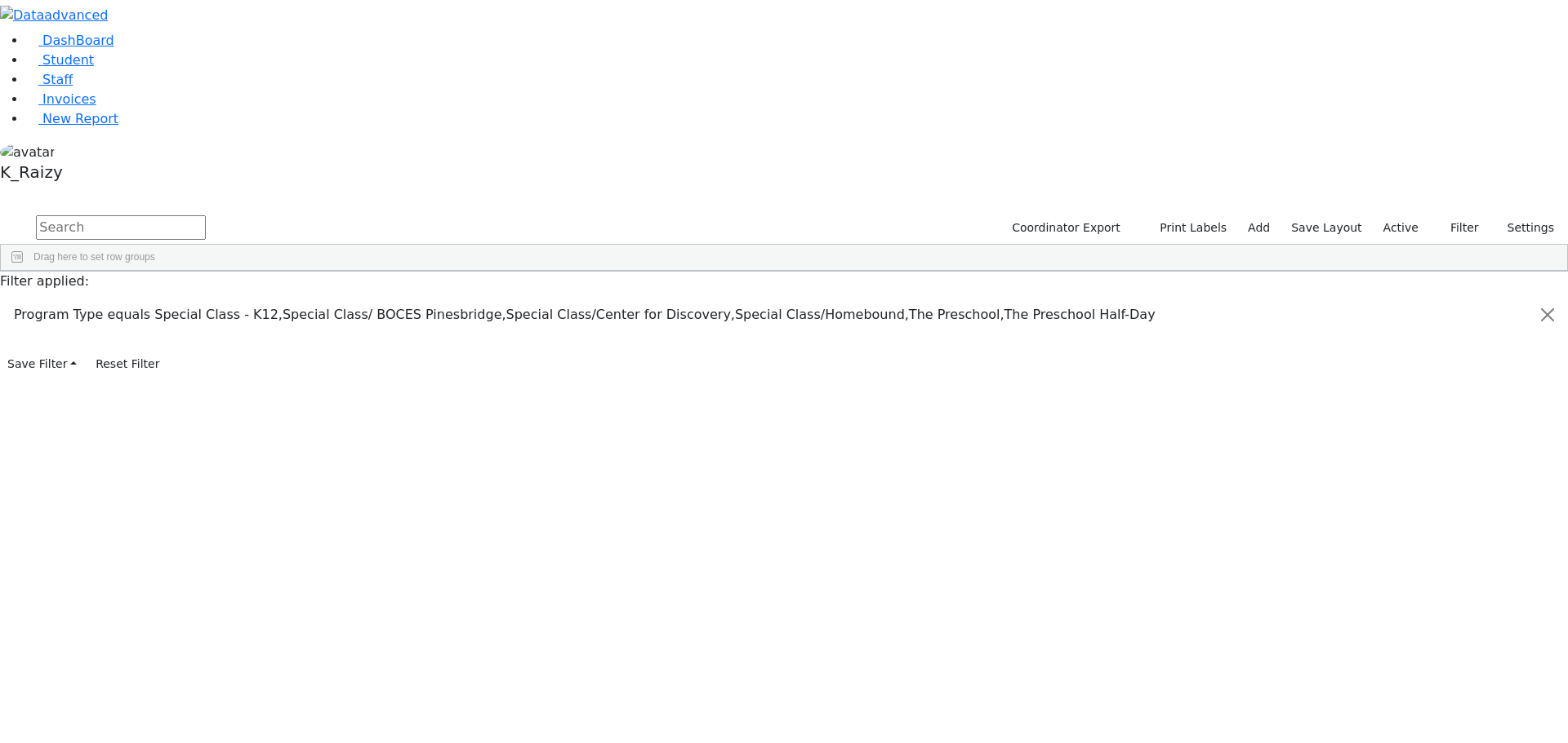
checkbox input "false"
click at [1428, 513] on span "Services" at bounding box center [1446, 519] width 37 height 11
checkbox input "false"
click at [1428, 533] on span "Schedules" at bounding box center [1451, 539] width 46 height 11
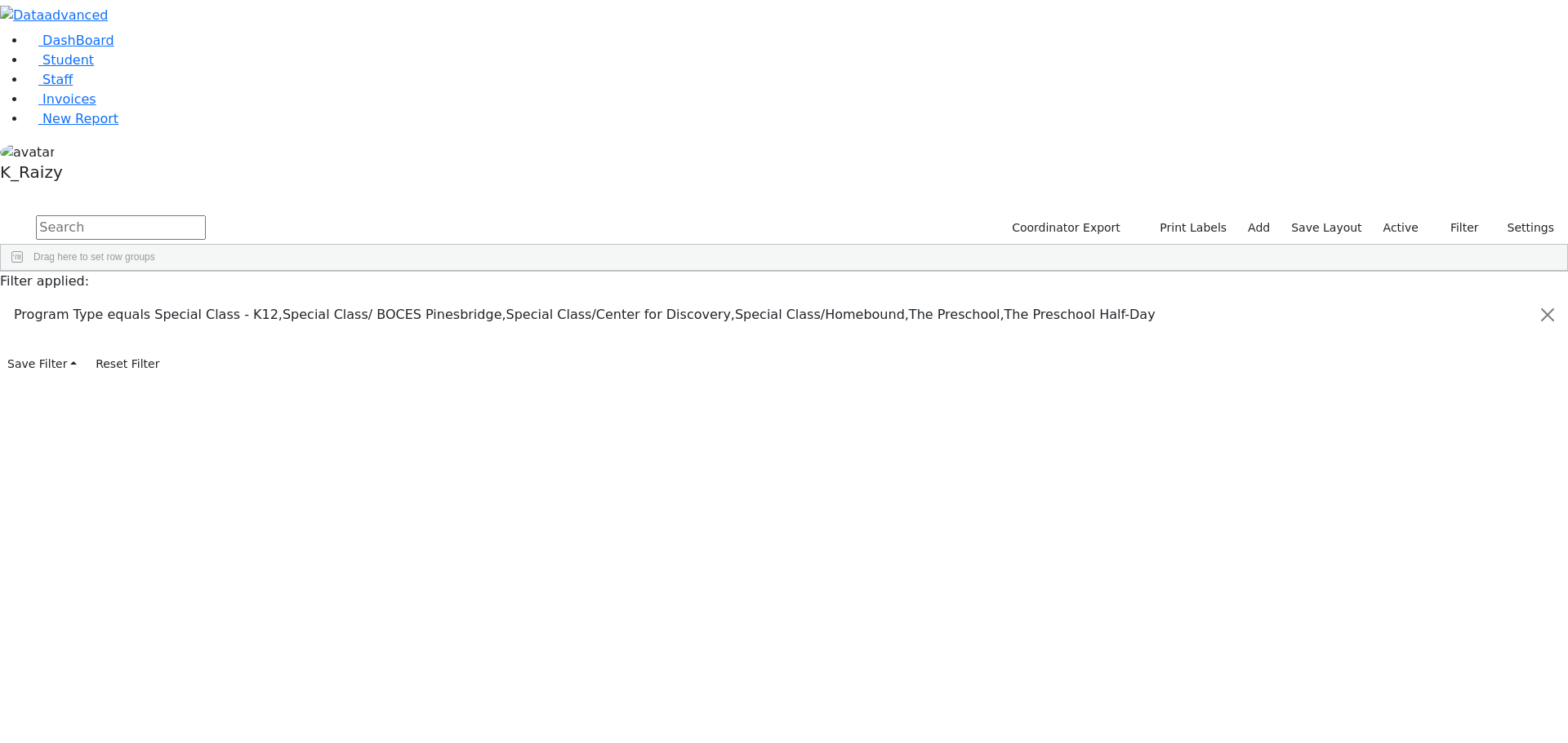
checkbox input "false"
click at [1428, 552] on span "Meetings" at bounding box center [1448, 558] width 40 height 11
checkbox input "false"
click at [1432, 572] on span "Sibling" at bounding box center [1442, 578] width 30 height 11
checkbox input "false"
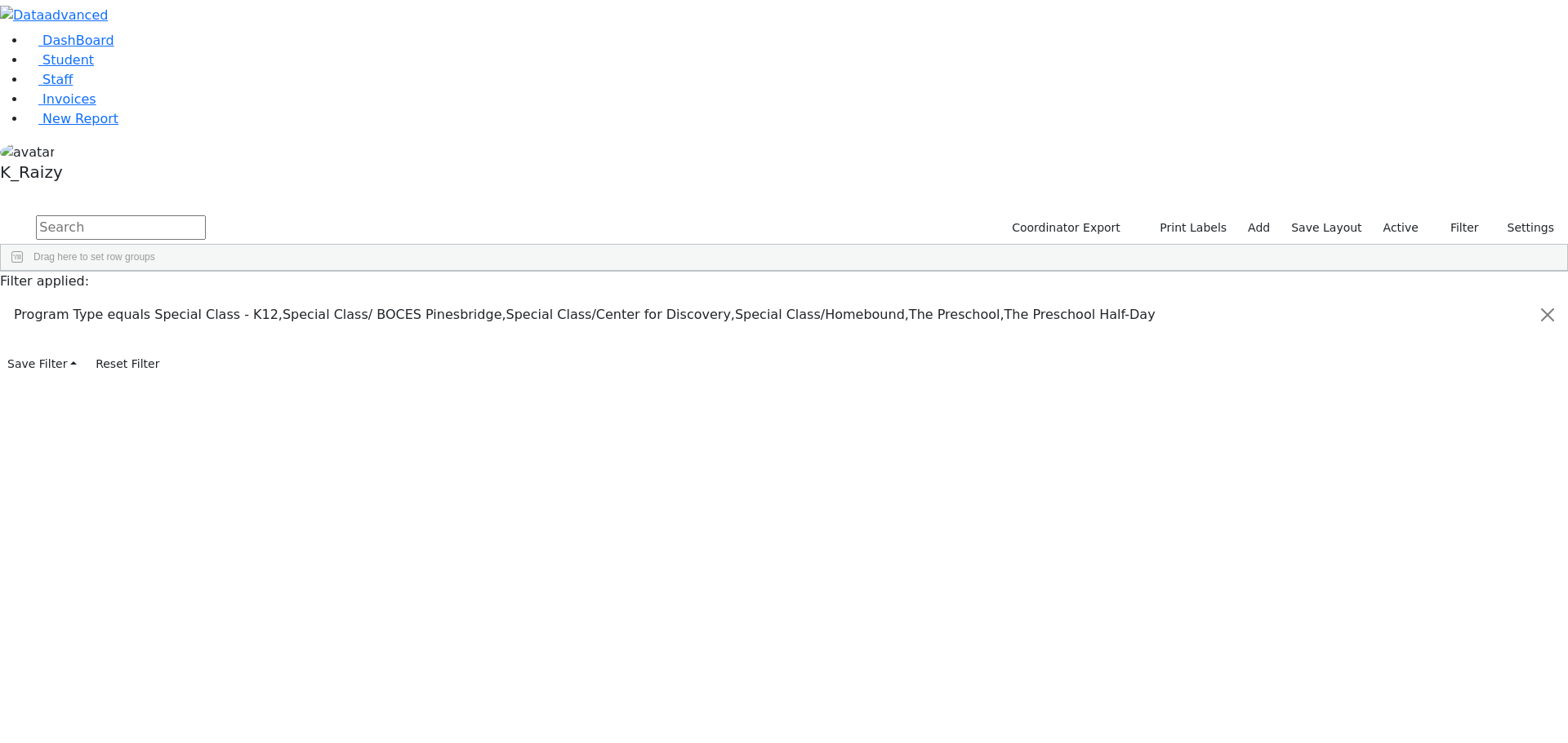
scroll to position [0, 0]
click at [1552, 291] on span "button" at bounding box center [1558, 298] width 13 height 13
click at [1552, 361] on span "button" at bounding box center [1558, 367] width 13 height 13
click at [1407, 386] on span "DOB" at bounding box center [1476, 392] width 139 height 11
click at [1435, 420] on div "Equals" at bounding box center [1462, 425] width 132 height 11
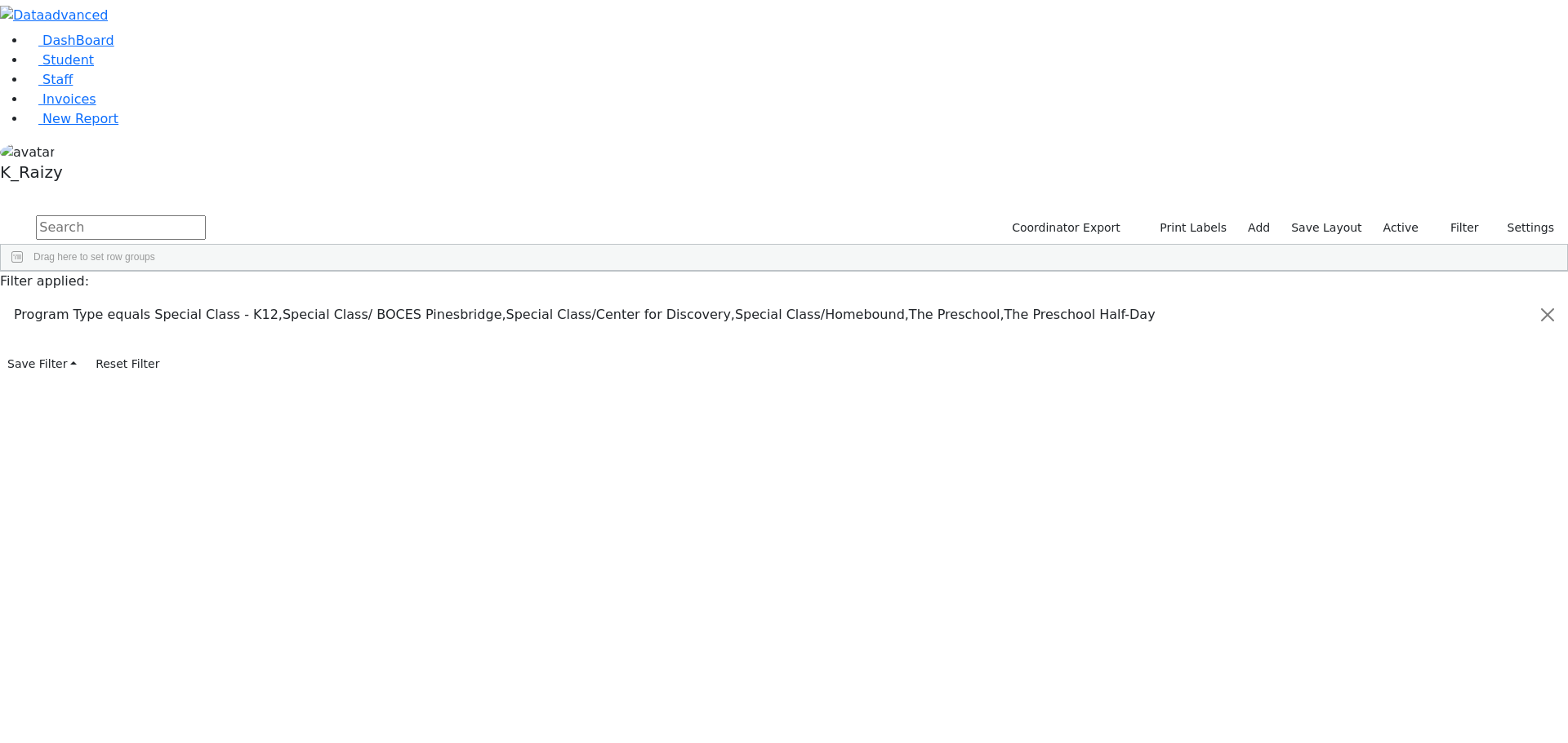
click at [1226, 518] on span "In range" at bounding box center [1208, 524] width 36 height 11
click at [1392, 438] on input "date" at bounding box center [1469, 444] width 153 height 14
click at [1493, 420] on div "In range" at bounding box center [1462, 425] width 132 height 11
click at [1335, 455] on div "Greater than" at bounding box center [1261, 464] width 148 height 20
click at [1395, 438] on input "date" at bounding box center [1469, 444] width 153 height 14
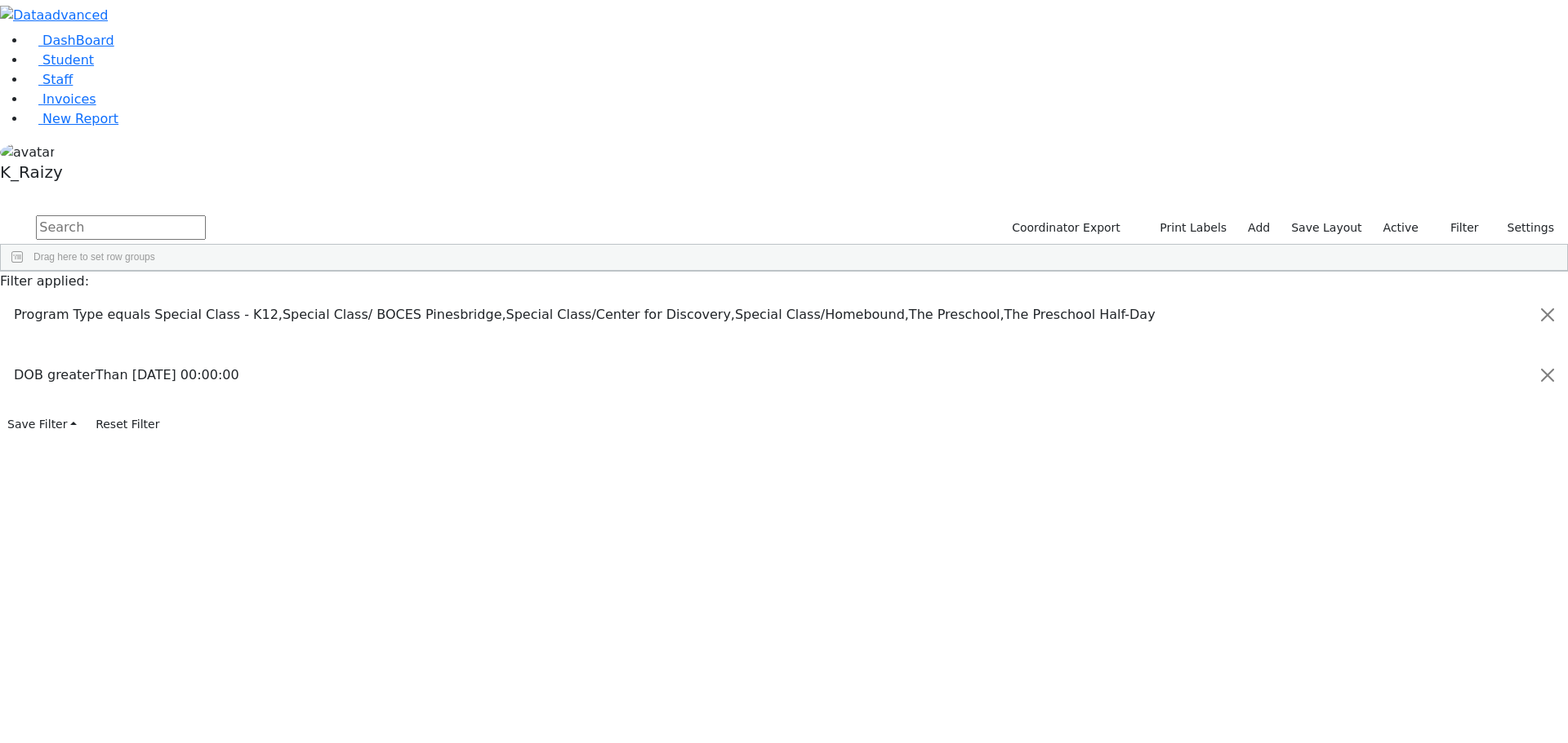
click at [425, 279] on span "DOB" at bounding box center [413, 284] width 22 height 11
click at [1392, 699] on input "checkbox" at bounding box center [1399, 706] width 13 height 13
click at [1392, 719] on input "checkbox" at bounding box center [1399, 726] width 13 height 13
click at [262, 271] on div "Last Name" at bounding box center [197, 283] width 131 height 26
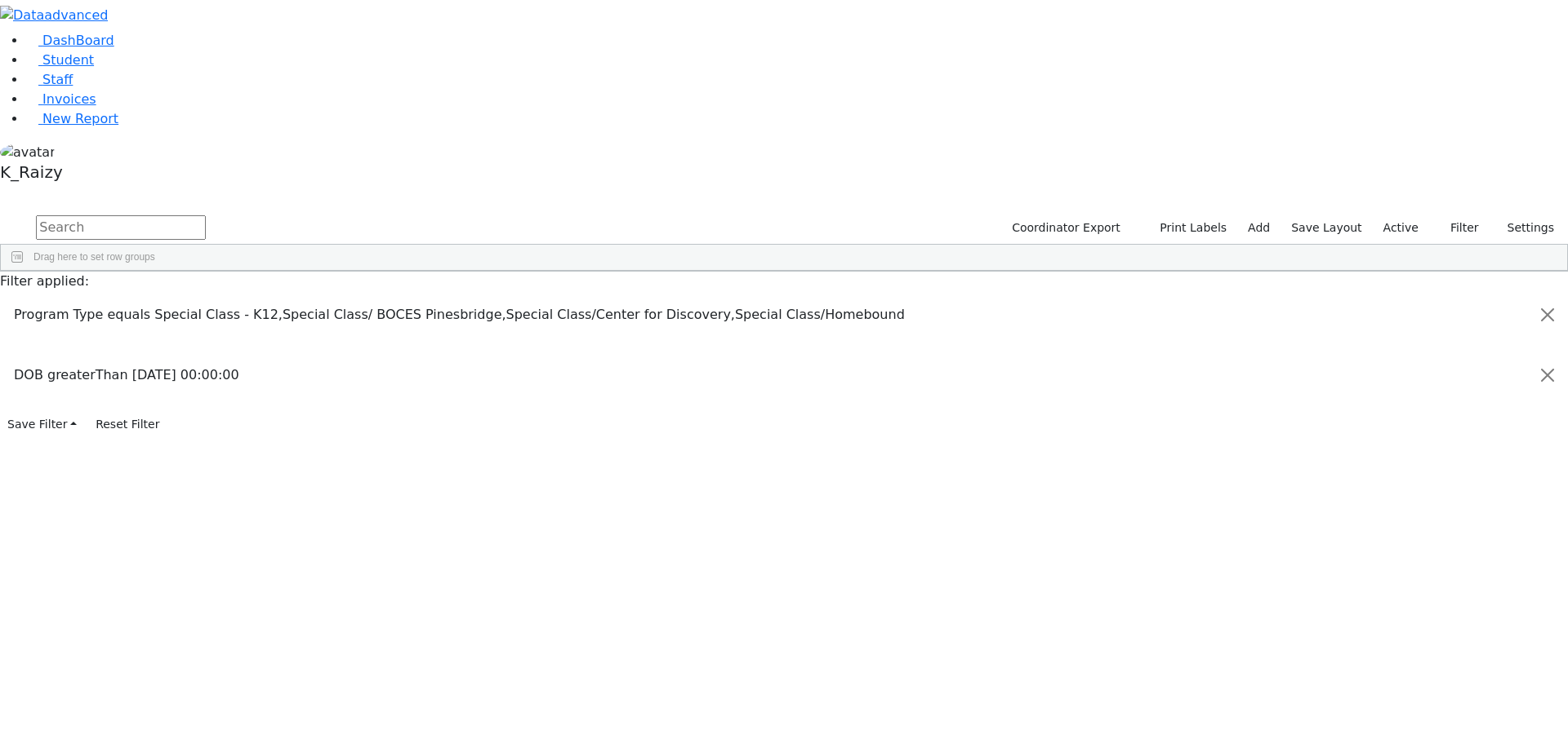
click at [240, 271] on div "Last Name" at bounding box center [190, 283] width 98 height 26
click at [768, 641] on span "Excel Export (.xlsx)‎" at bounding box center [720, 652] width 97 height 23
click at [1474, 338] on div "Greater than" at bounding box center [1462, 343] width 132 height 11
click at [1335, 432] on div "In range" at bounding box center [1261, 442] width 148 height 20
click at [1427, 357] on input "2019-08-31" at bounding box center [1469, 363] width 153 height 14
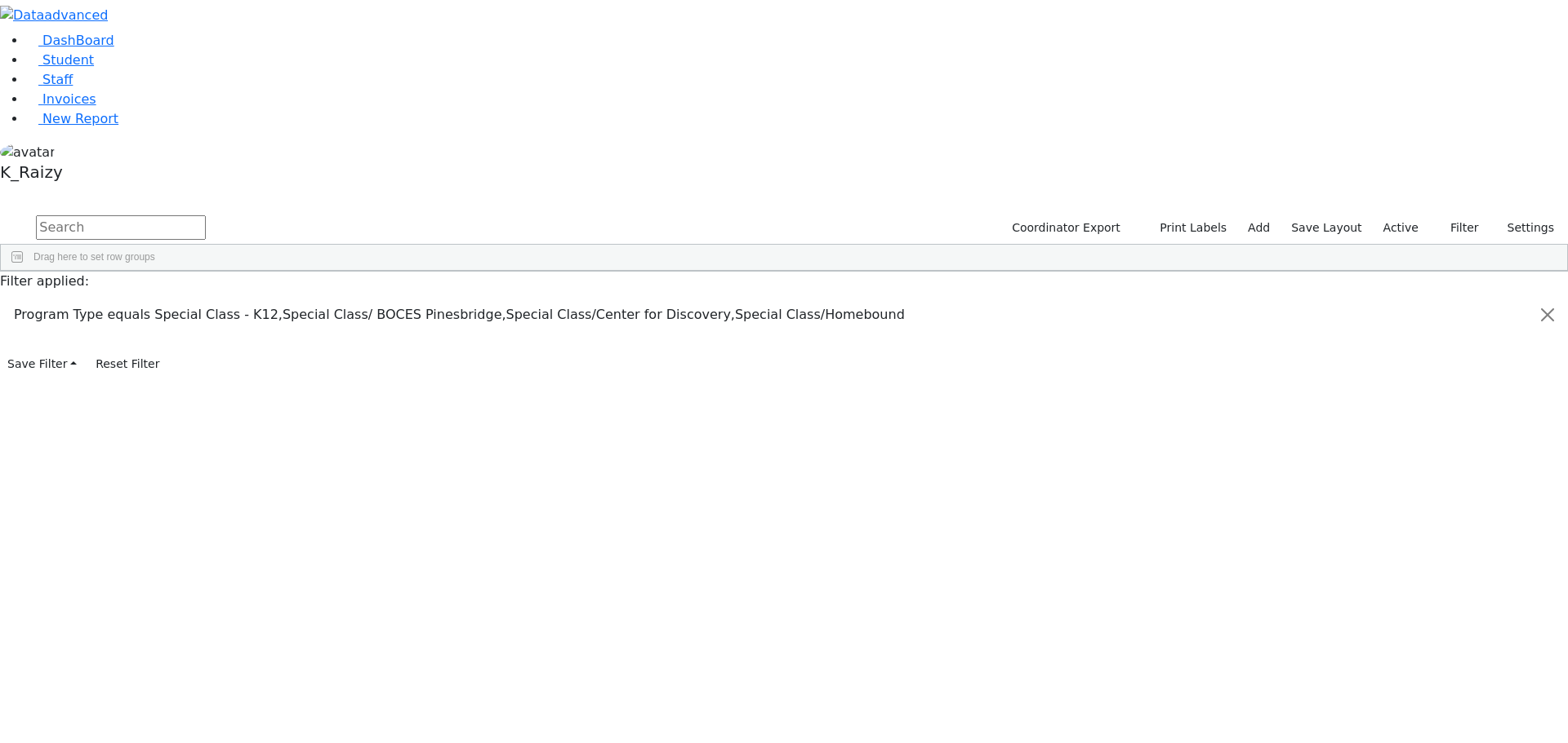
type input "2018-08-31"
click at [1392, 357] on input "2018-08-31" at bounding box center [1469, 363] width 153 height 14
type input "2018-09-01"
click at [1393, 375] on input "date" at bounding box center [1469, 382] width 153 height 14
type input "2019-08-31"
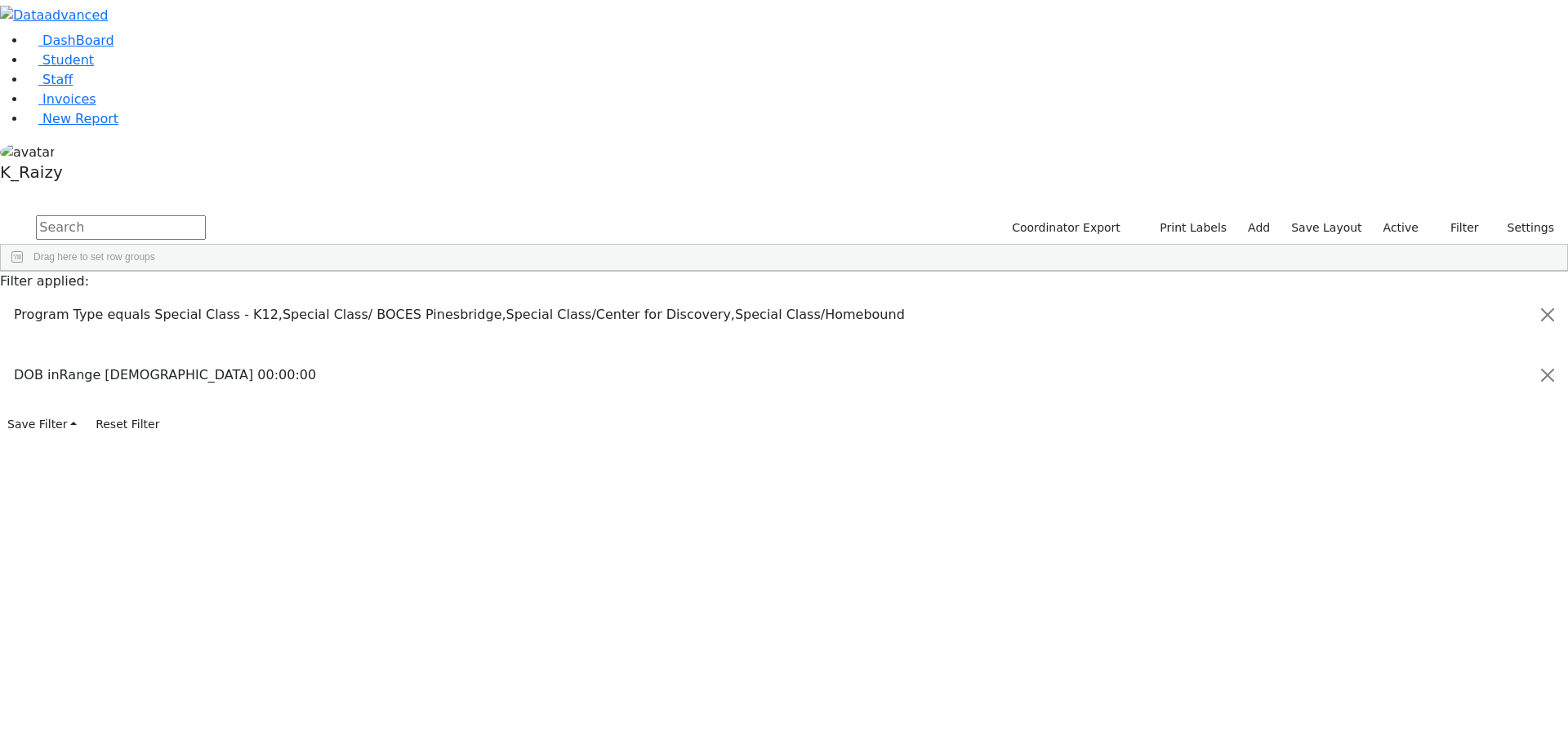
scroll to position [0, 0]
click at [557, 545] on span "Excel Export (.xlsx)‎" at bounding box center [510, 556] width 97 height 23
click at [1422, 357] on input "2018-09-01" at bounding box center [1469, 363] width 153 height 14
type input "2017-09-01"
click at [1430, 375] on input "2019-08-31" at bounding box center [1469, 382] width 153 height 14
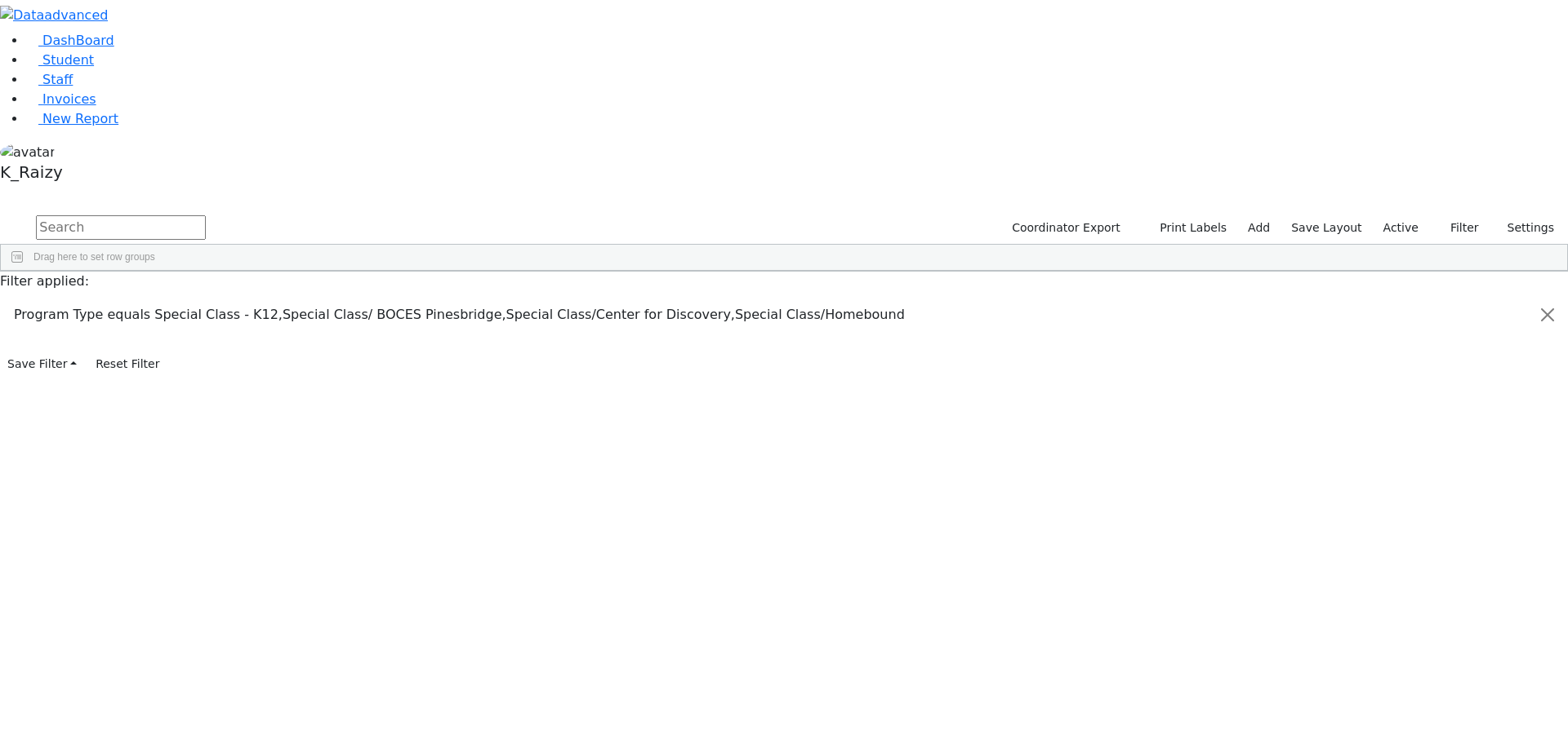
type input "2018-08-31"
click at [532, 564] on span "Excel Export (.xlsx)‎" at bounding box center [483, 575] width 97 height 23
click at [1430, 357] on input "2017-09-01" at bounding box center [1469, 363] width 153 height 14
type input "2016-09-01"
click at [1425, 375] on input "2018-08-31" at bounding box center [1469, 382] width 153 height 14
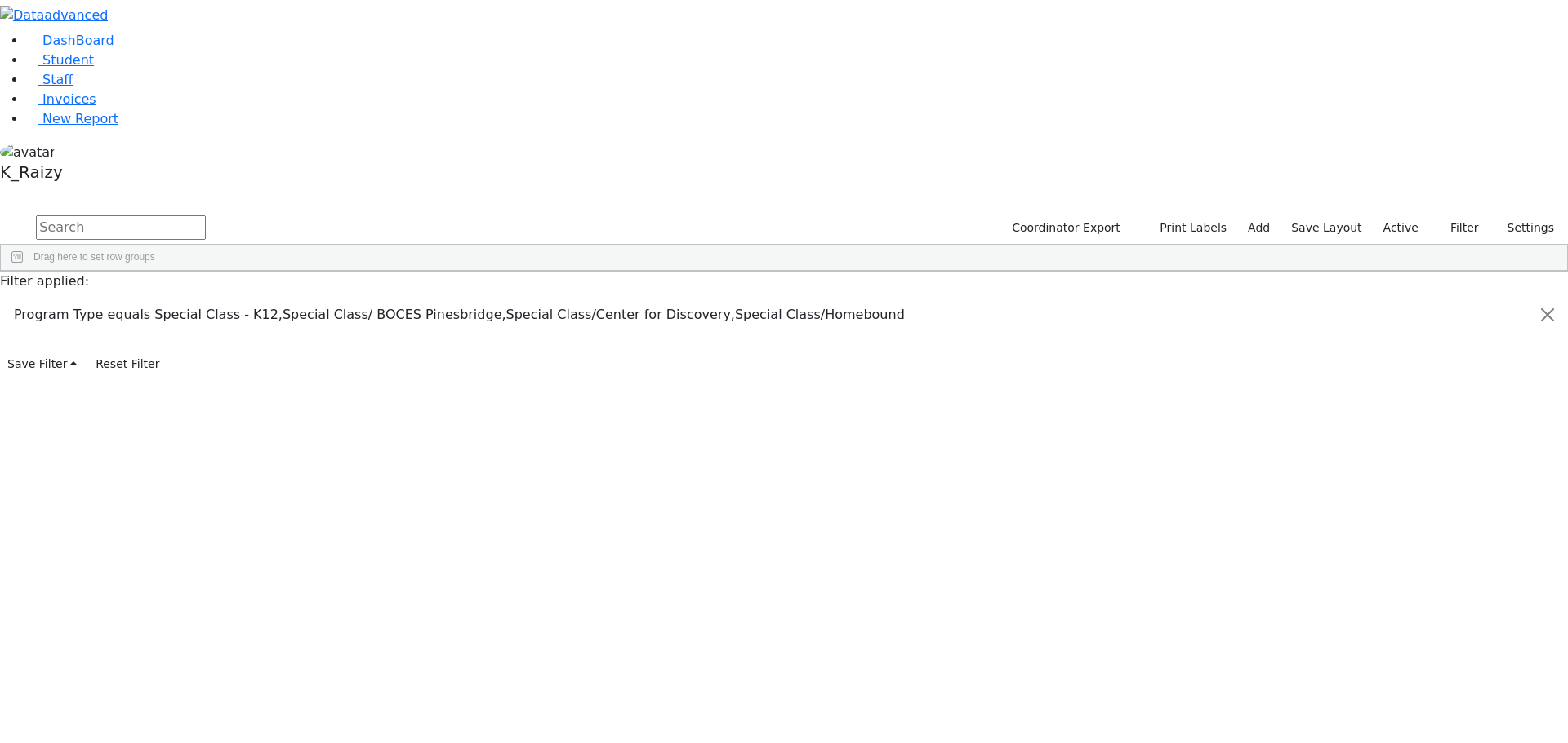
type input "2017-08-31"
click at [489, 571] on span "Excel Export (.xlsx)‎" at bounding box center [441, 583] width 97 height 23
click at [1431, 357] on input "2016-09-01" at bounding box center [1469, 363] width 153 height 14
type input "2015-09-01"
click at [1432, 375] on input "2017-08-31" at bounding box center [1469, 382] width 153 height 14
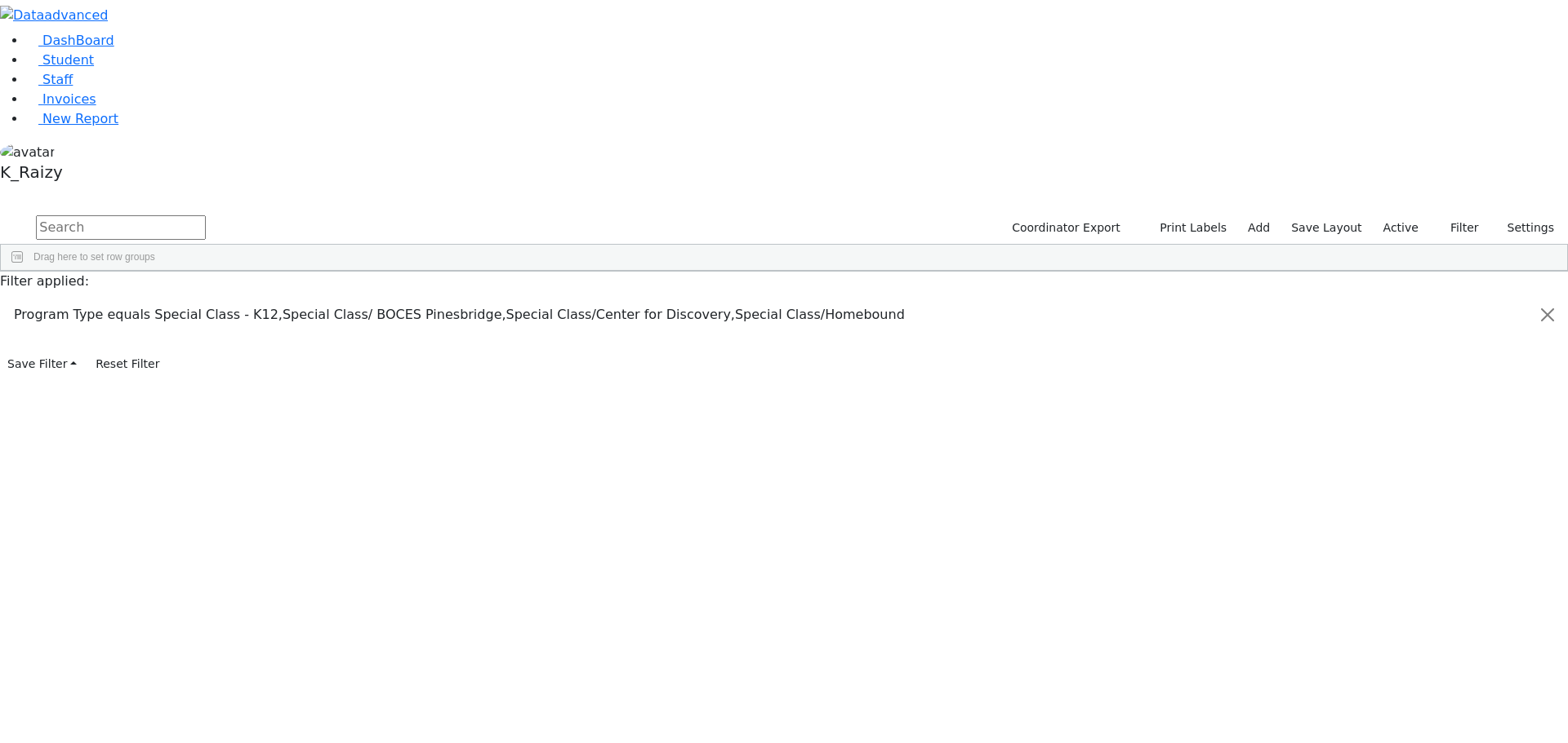
type input "2016-08-31"
click at [636, 454] on span "Excel Export (.xlsx)‎" at bounding box center [587, 465] width 97 height 23
click at [1434, 357] on input "2015-09-01" at bounding box center [1469, 363] width 153 height 14
click at [1425, 357] on input "2015-09-01" at bounding box center [1469, 363] width 153 height 14
type input "2014-09-01"
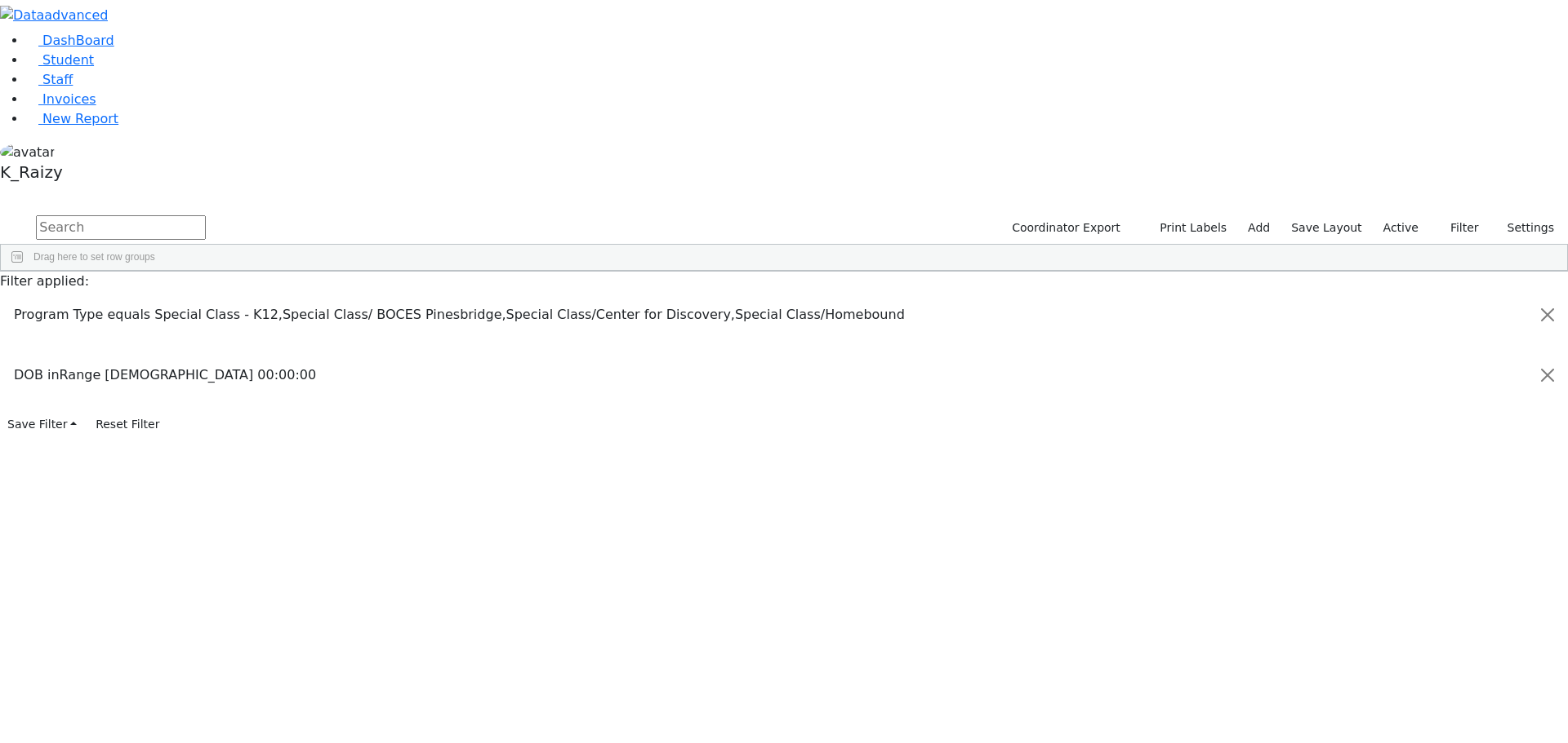
click at [1429, 375] on input "2016-08-31" at bounding box center [1469, 382] width 153 height 14
type input "2015-08-31"
click at [414, 497] on span "Excel Export (.xlsx)‎" at bounding box center [366, 508] width 97 height 23
drag, startPoint x: 1426, startPoint y: 205, endPoint x: 1429, endPoint y: 216, distance: 11.4
click at [1426, 357] on input "2014-09-01" at bounding box center [1469, 363] width 153 height 14
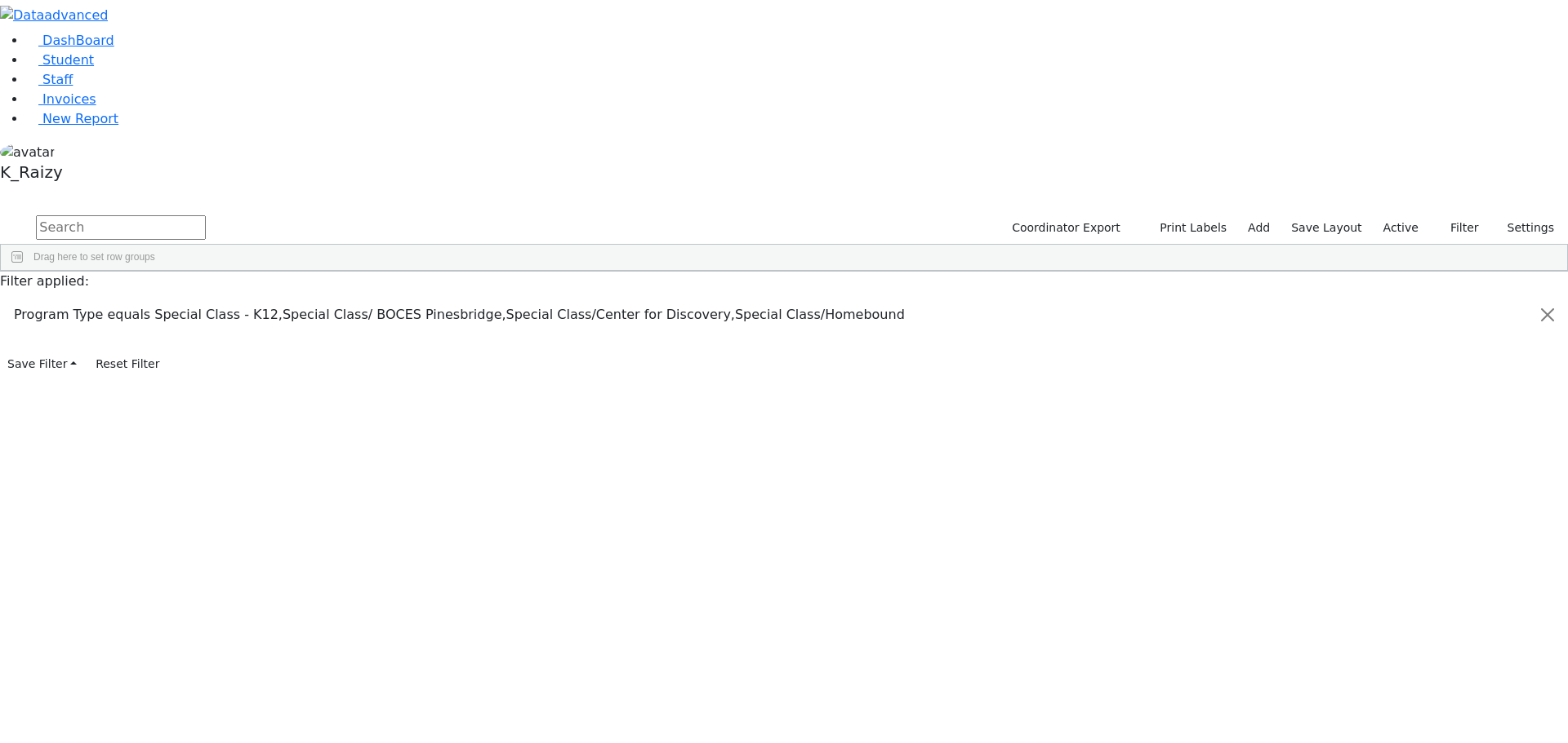
type input "2013-09-01"
click at [1429, 375] on input "2015-08-31" at bounding box center [1469, 382] width 153 height 14
type input "2014-08-31"
click at [630, 562] on span "Excel Export (.xlsx)‎" at bounding box center [581, 573] width 97 height 23
drag, startPoint x: 1427, startPoint y: 203, endPoint x: 1412, endPoint y: 211, distance: 17.0
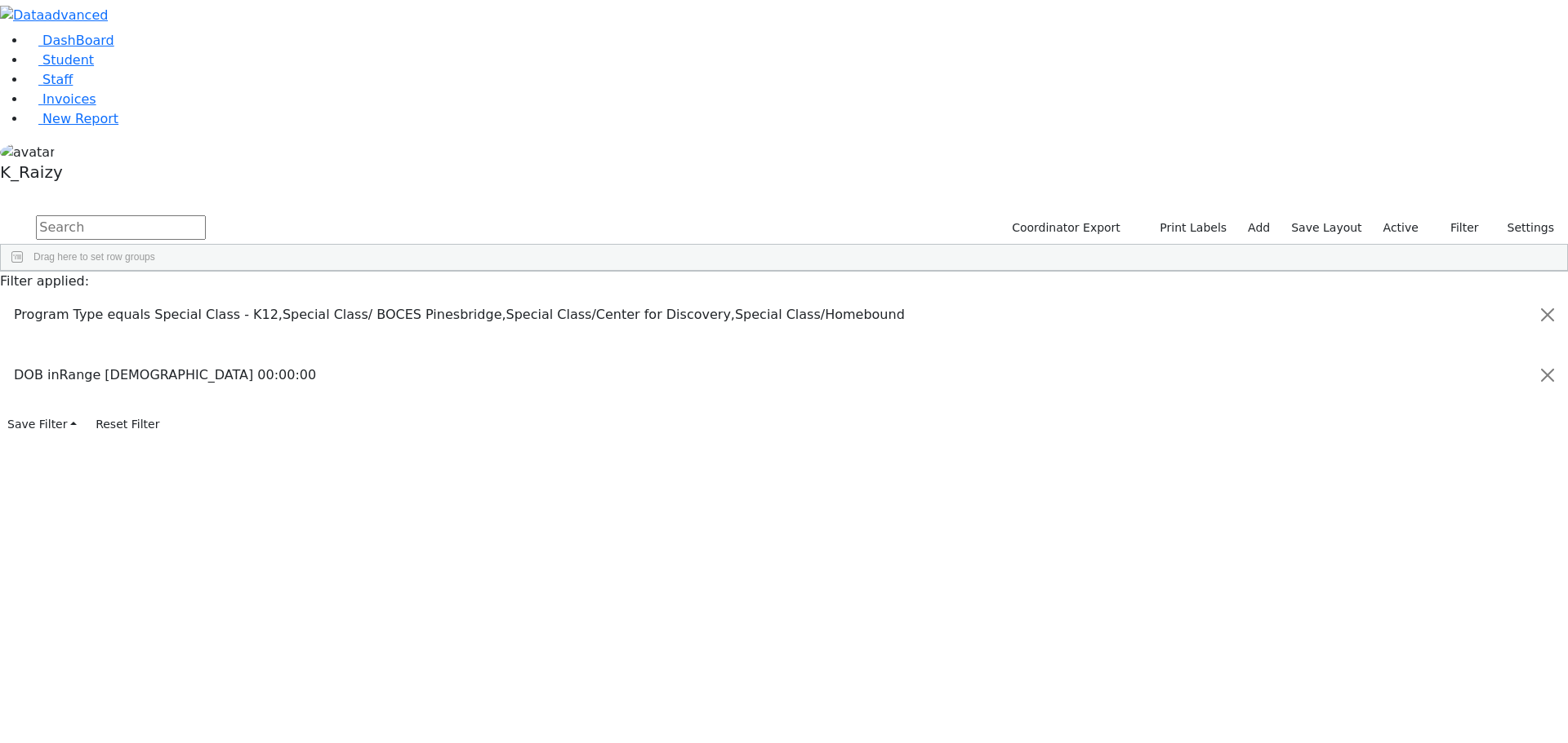
click at [1427, 357] on input "2013-09-01" at bounding box center [1469, 363] width 153 height 14
type input "2012-09-01"
click at [1426, 375] on input "2014-08-31" at bounding box center [1469, 382] width 153 height 14
type input "2013-08-31"
click at [751, 525] on span "Excel Export (.xlsx)‎" at bounding box center [702, 536] width 97 height 23
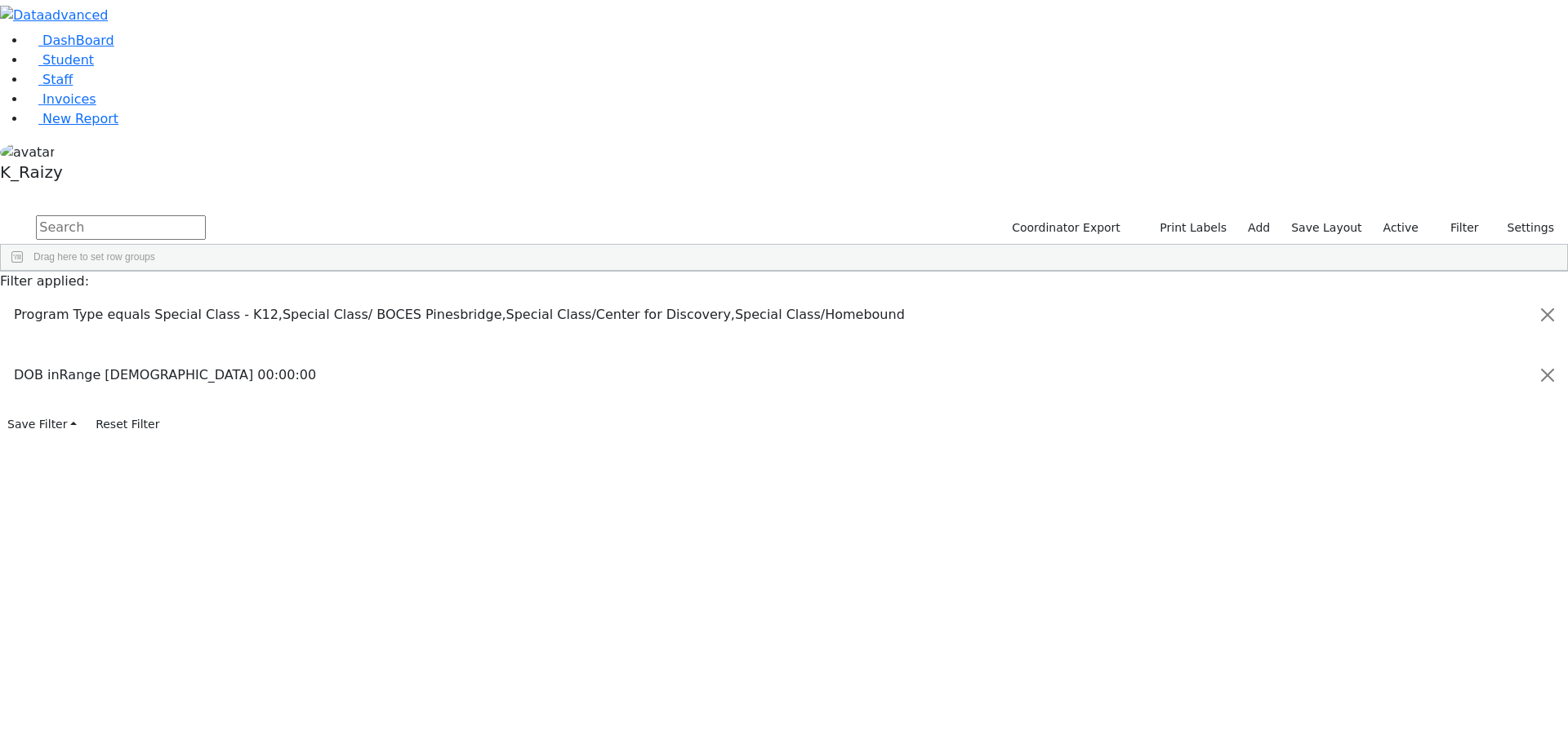
click at [1427, 357] on input "2012-09-01" at bounding box center [1469, 363] width 153 height 14
type input "2011-09-01"
click at [1426, 375] on input "2013-08-31" at bounding box center [1469, 382] width 153 height 14
click at [1436, 375] on input "2013-08-31" at bounding box center [1469, 382] width 153 height 14
click at [1424, 375] on input "2013-08-31" at bounding box center [1469, 382] width 153 height 14
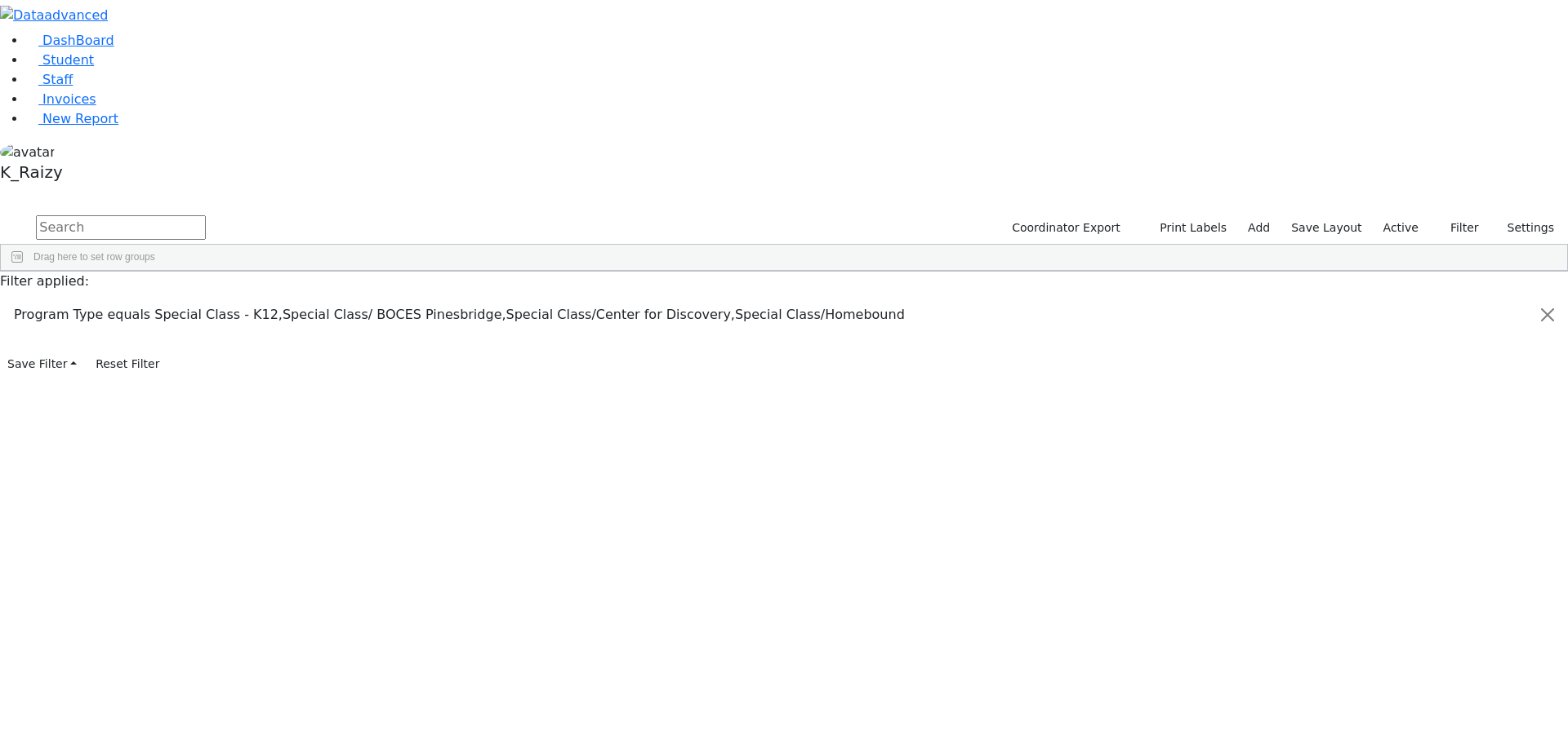
type input "2015-08-31"
click at [1424, 375] on input "0002-08-31" at bounding box center [1469, 382] width 153 height 14
type input "2012-08-31"
click at [732, 528] on span "Excel Export (.xlsx)‎" at bounding box center [683, 540] width 97 height 23
click at [1427, 357] on input "2011-09-01" at bounding box center [1469, 363] width 153 height 14
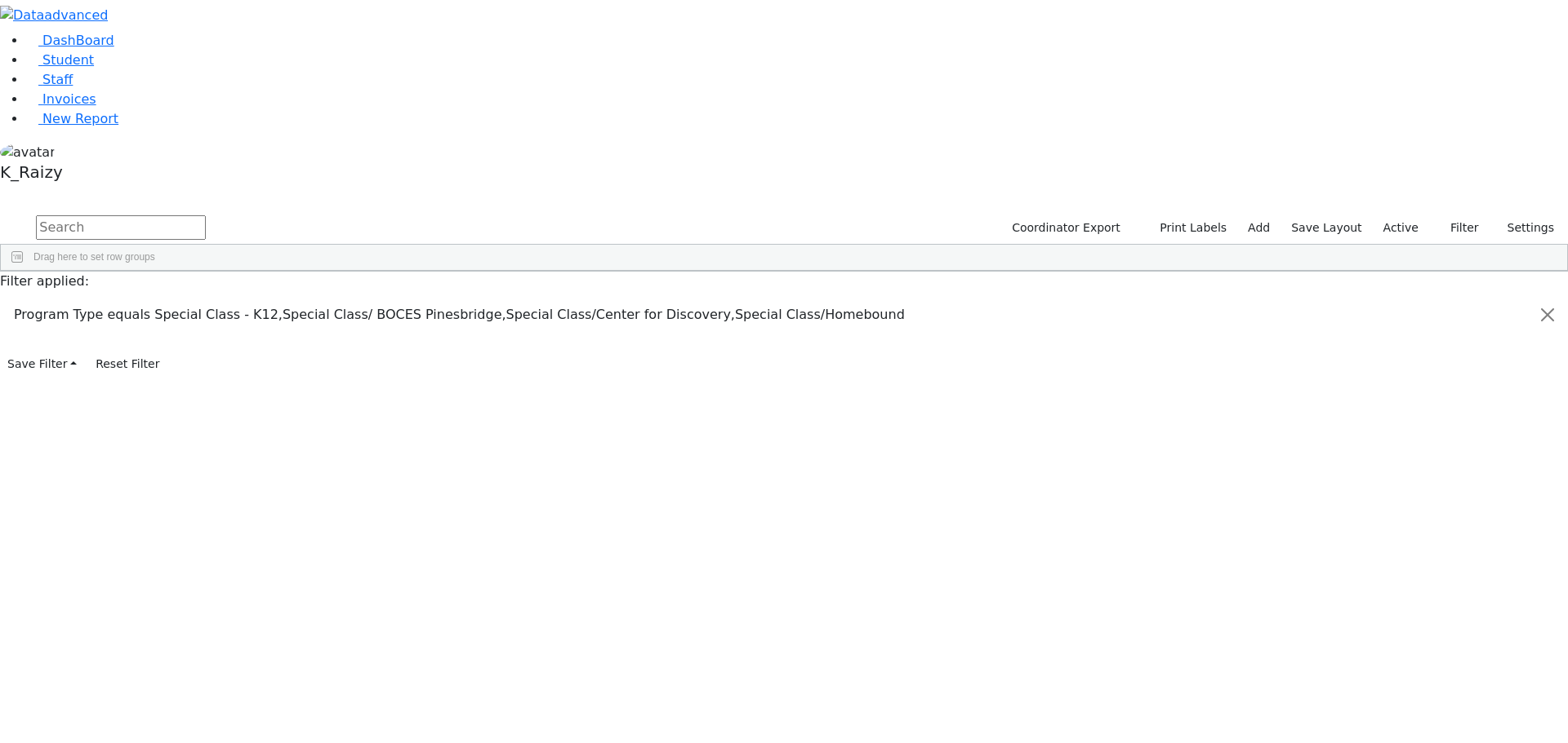
type input "2010-09-01"
click at [1432, 375] on input "2012-08-31" at bounding box center [1469, 382] width 153 height 14
type input "2011-08-31"
click at [708, 531] on span "Excel Export (.xlsx)‎" at bounding box center [659, 543] width 97 height 23
click at [1427, 357] on input "2010-09-01" at bounding box center [1469, 363] width 153 height 14
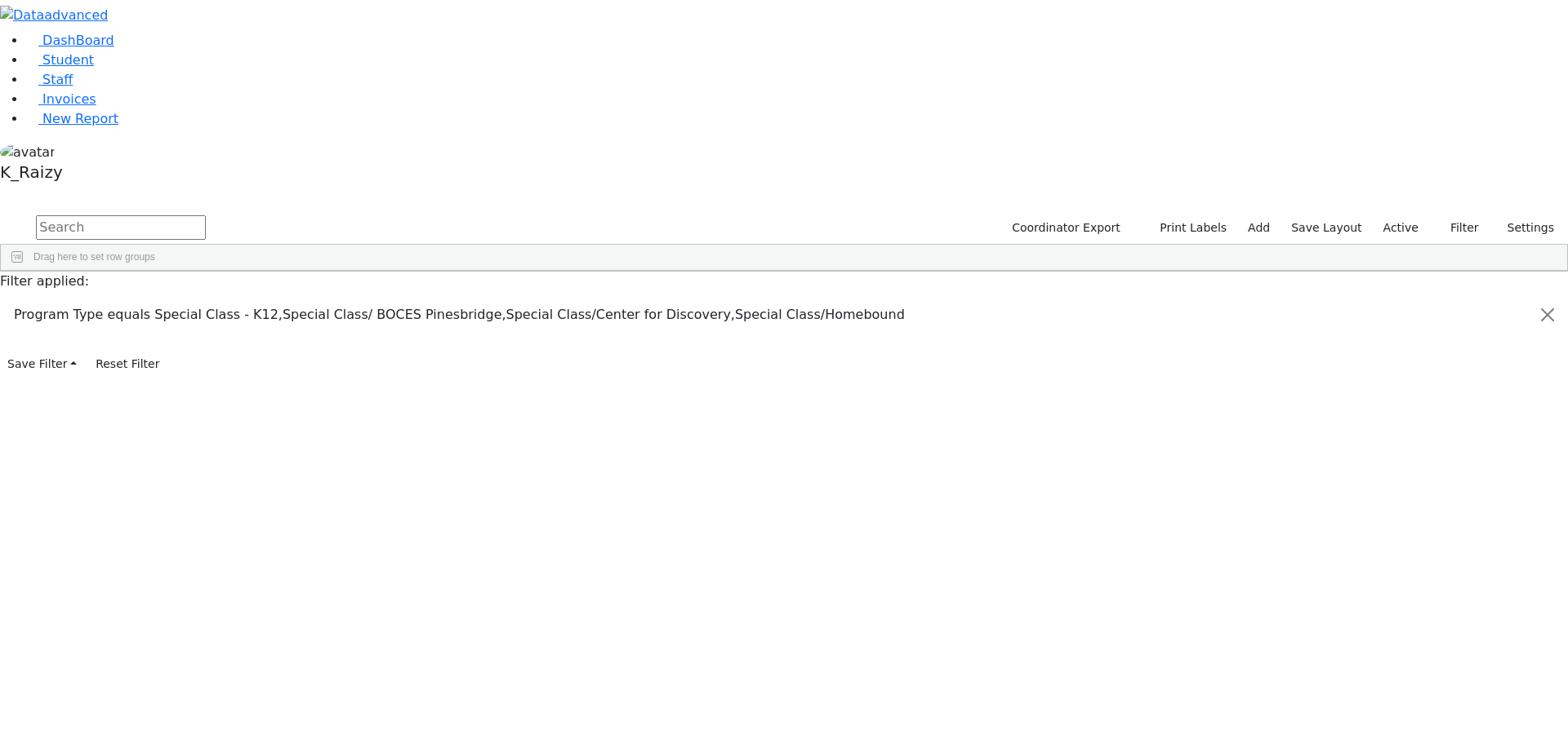
type input "2009-09-01"
click at [1414, 375] on input "2011-08-31" at bounding box center [1469, 382] width 153 height 14
type input "2010-08-31"
click at [422, 408] on span "Excel Export (.xlsx)‎" at bounding box center [373, 420] width 97 height 23
click at [1427, 357] on input "2009-09-01" at bounding box center [1469, 363] width 153 height 14
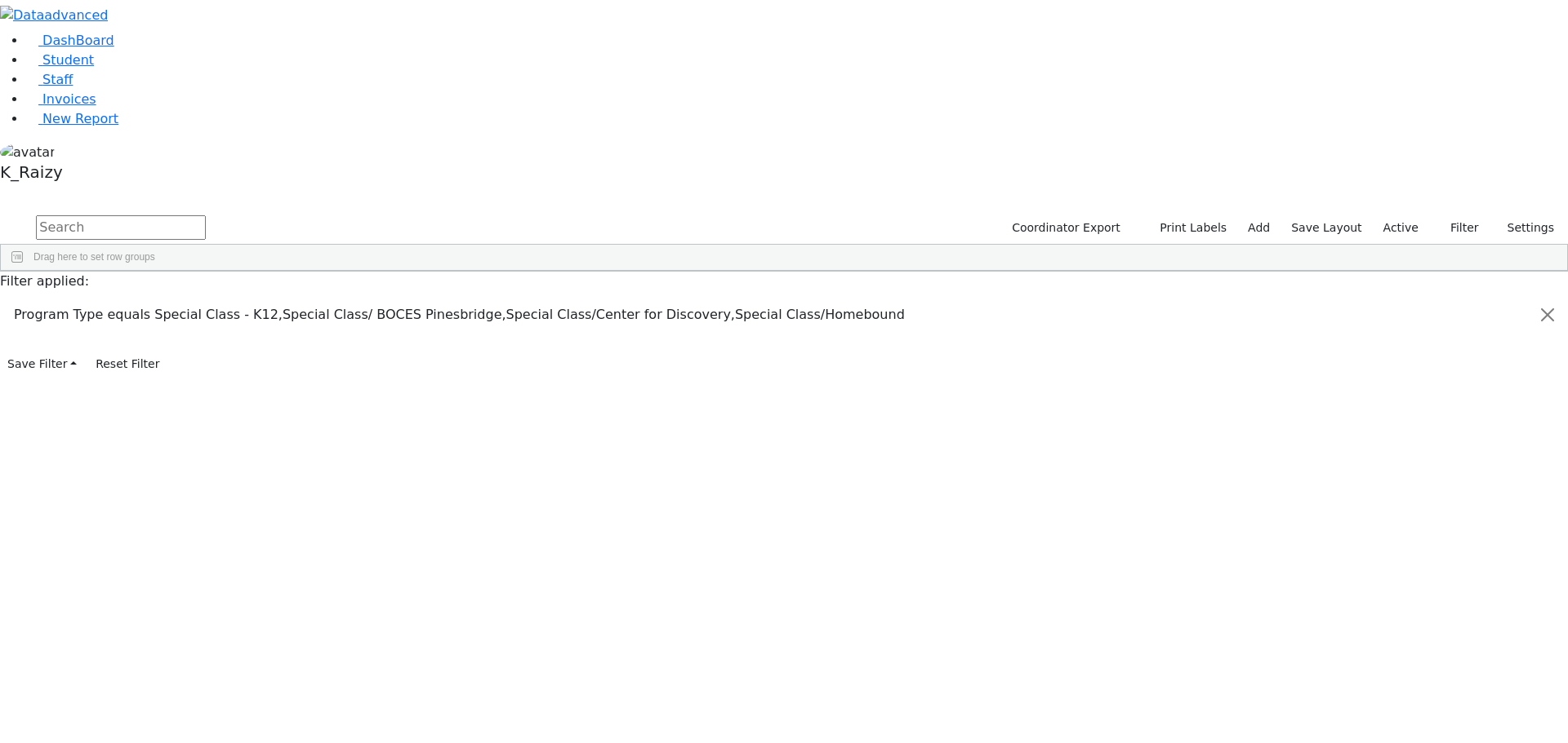
type input "2008-09-01"
click at [1428, 375] on input "2010-08-31" at bounding box center [1469, 382] width 153 height 14
type input "2009-08-31"
click at [429, 487] on span at bounding box center [422, 499] width 13 height 23
click at [1486, 338] on div "In range" at bounding box center [1462, 343] width 132 height 11
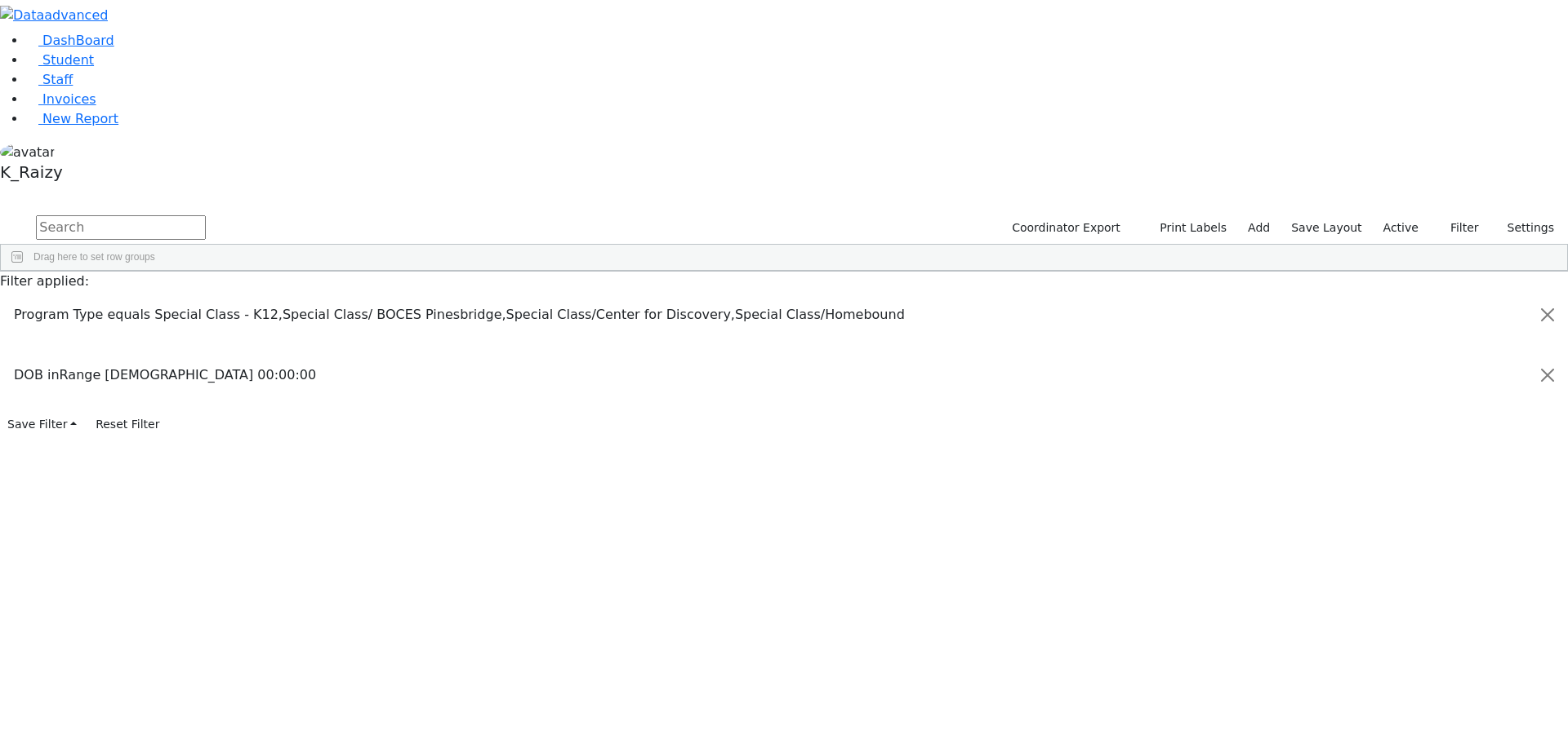
click at [1335, 374] on div "Greater than" at bounding box center [1261, 383] width 148 height 20
click at [1392, 357] on input "2008-09-01" at bounding box center [1469, 363] width 153 height 14
type input "2008-08-31"
click at [1469, 338] on div "Greater than" at bounding box center [1462, 343] width 132 height 11
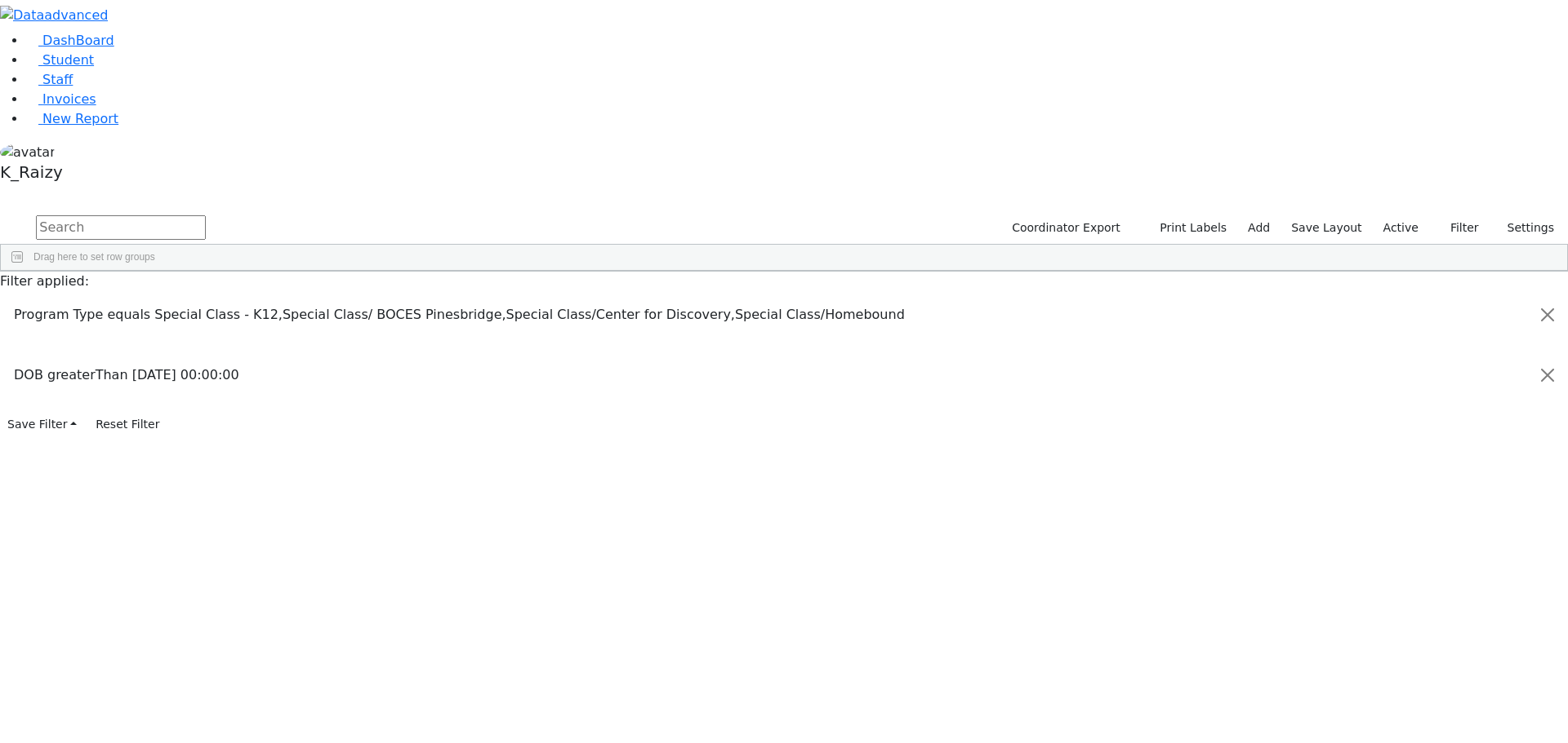
click at [1335, 393] on div "Less than" at bounding box center [1261, 402] width 148 height 20
click at [738, 551] on span "Excel Export (.xlsx)‎" at bounding box center [690, 563] width 97 height 23
click at [94, 68] on link "Student" at bounding box center [59, 60] width 68 height 15
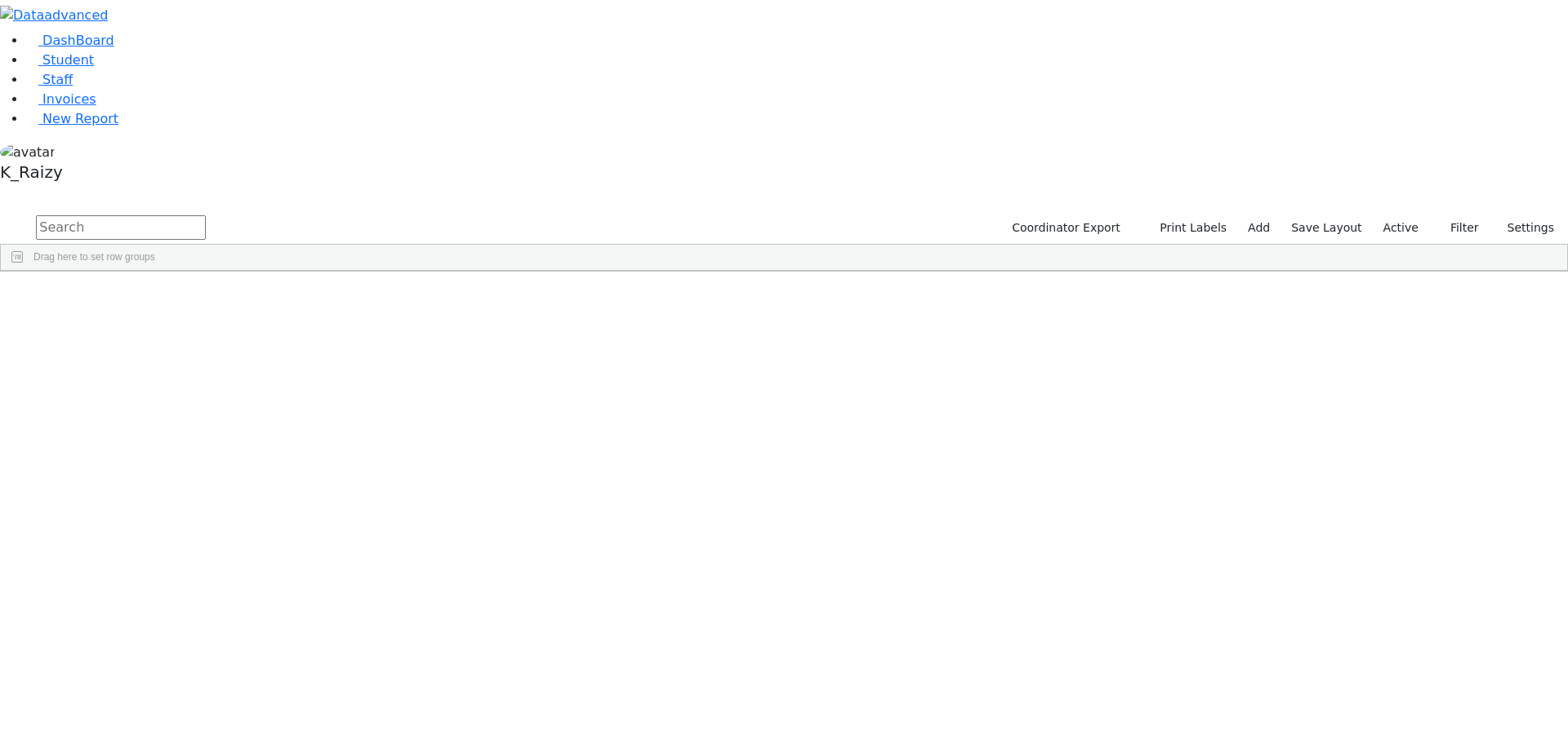
click at [1391, 216] on label "Active" at bounding box center [1401, 228] width 50 height 26
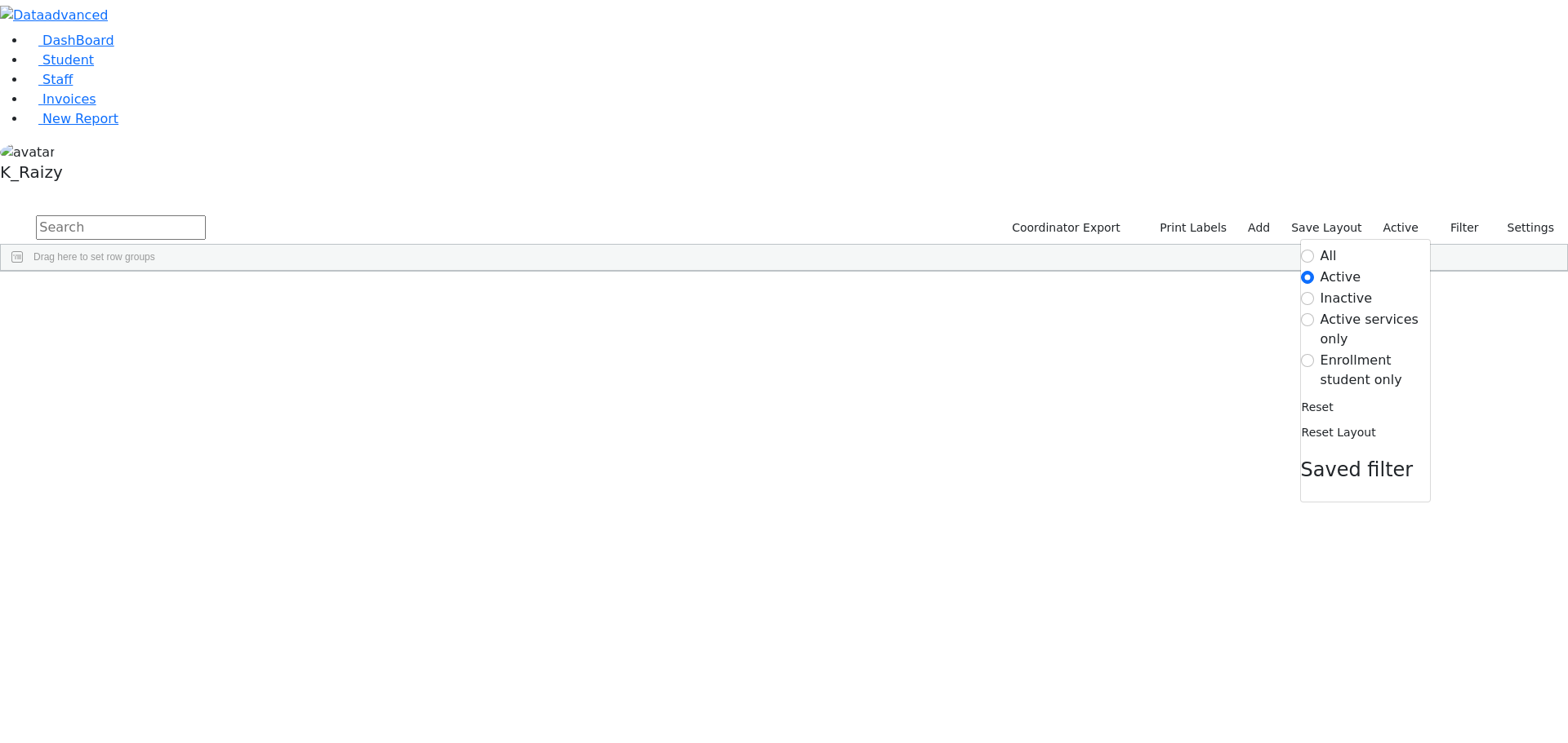
click at [1366, 351] on label "Enrollment student only" at bounding box center [1374, 370] width 110 height 39
click at [1314, 354] on input "Enrollment student only" at bounding box center [1307, 361] width 13 height 13
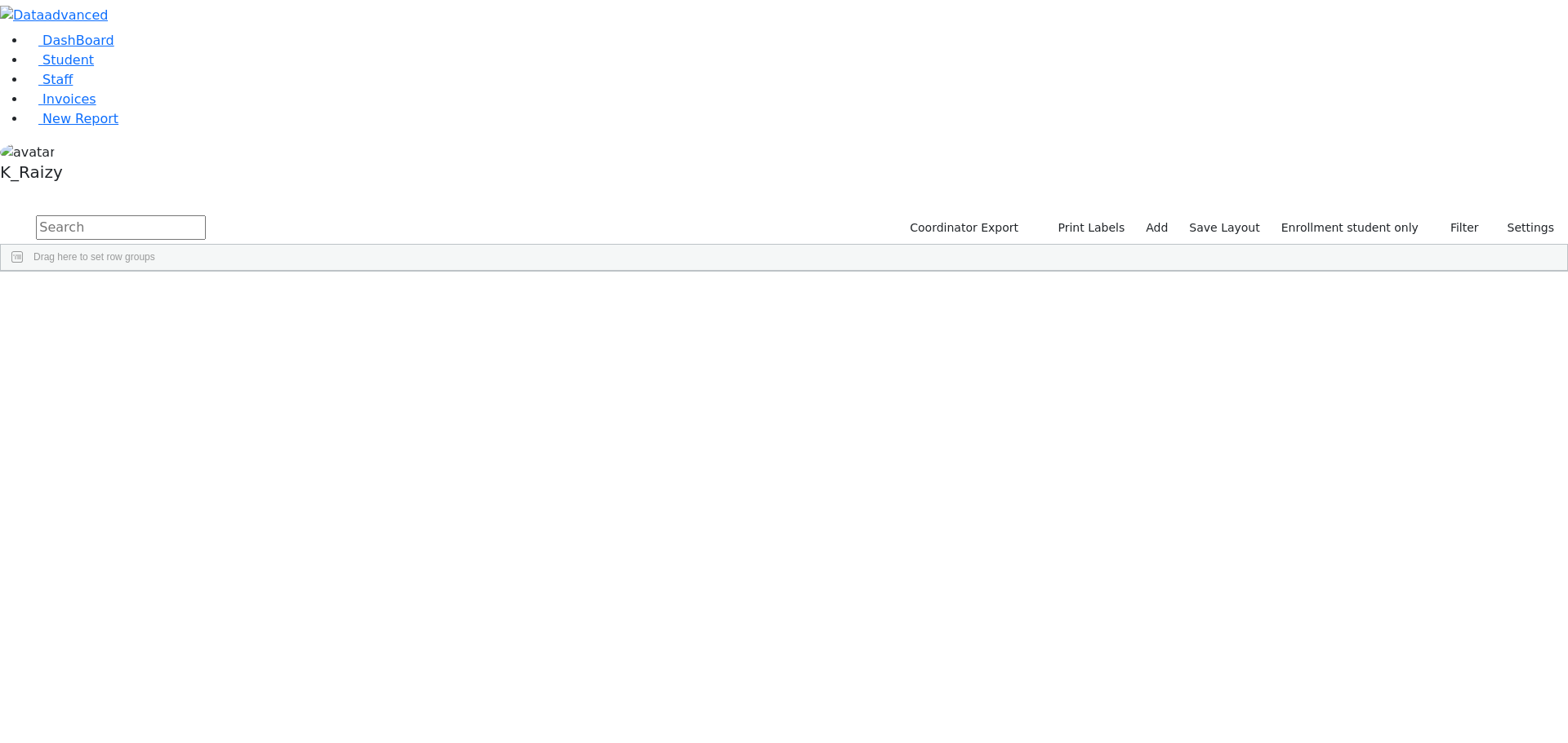
scroll to position [360, 0]
click at [189, 441] on div "Hersko" at bounding box center [140, 452] width 96 height 23
